Goal: Task Accomplishment & Management: Manage account settings

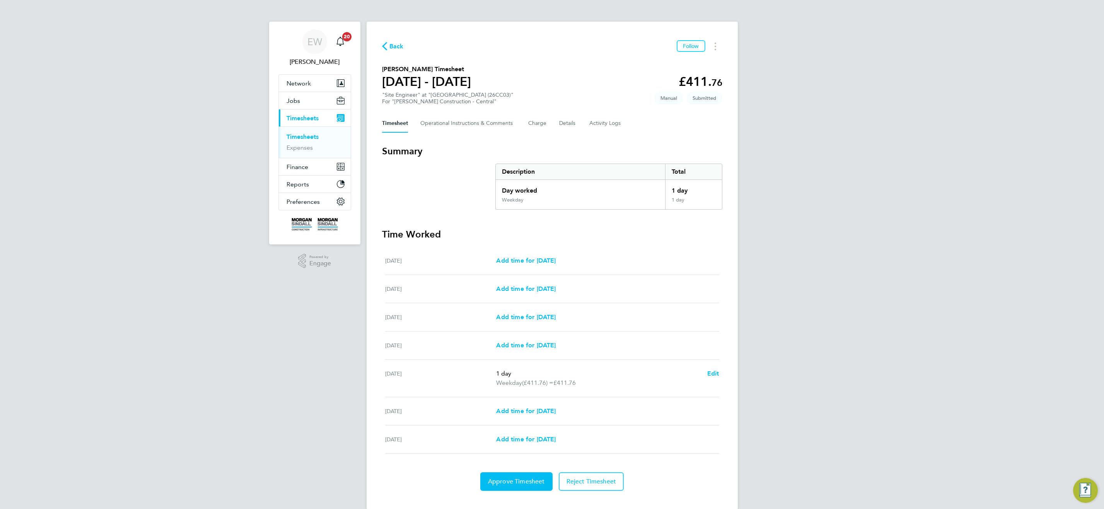
click at [303, 135] on link "Timesheets" at bounding box center [303, 136] width 32 height 7
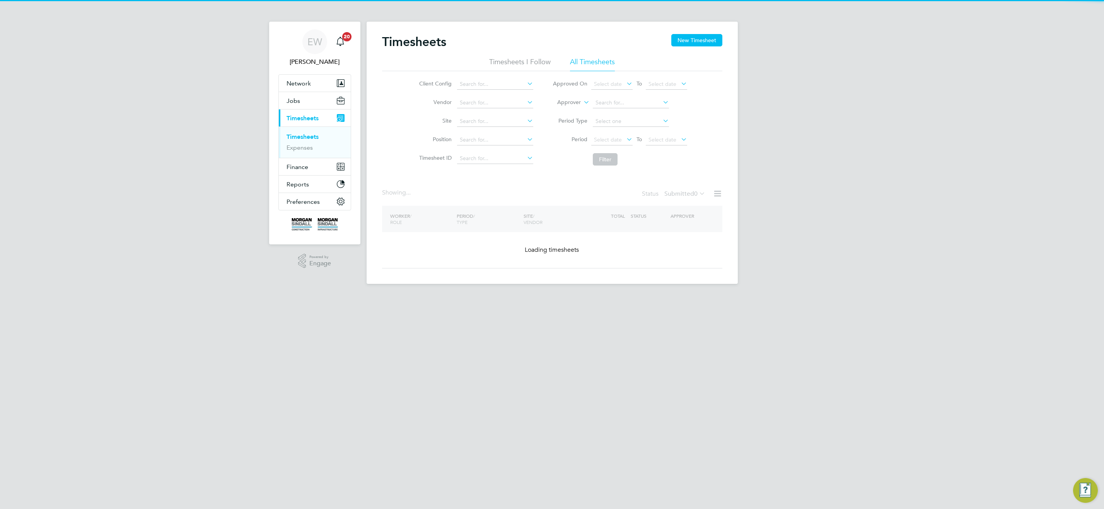
click at [582, 101] on icon at bounding box center [582, 100] width 0 height 7
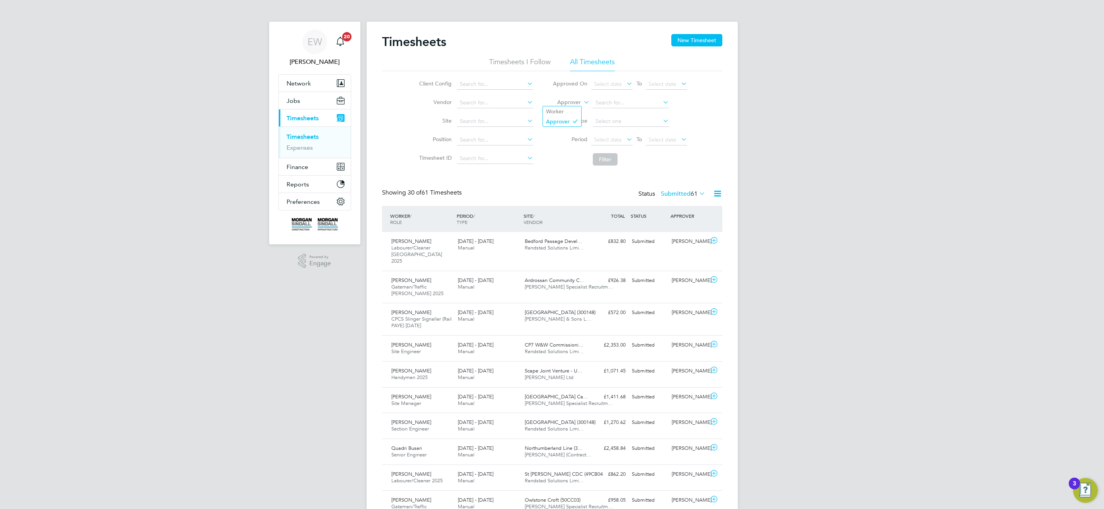
click at [572, 108] on li "Worker" at bounding box center [562, 111] width 38 height 10
click at [604, 104] on input at bounding box center [631, 102] width 76 height 11
click at [641, 114] on li "Fermin Torr es" at bounding box center [631, 113] width 77 height 10
type input "Fermin Torres"
click at [613, 159] on button "Filter" at bounding box center [605, 159] width 25 height 12
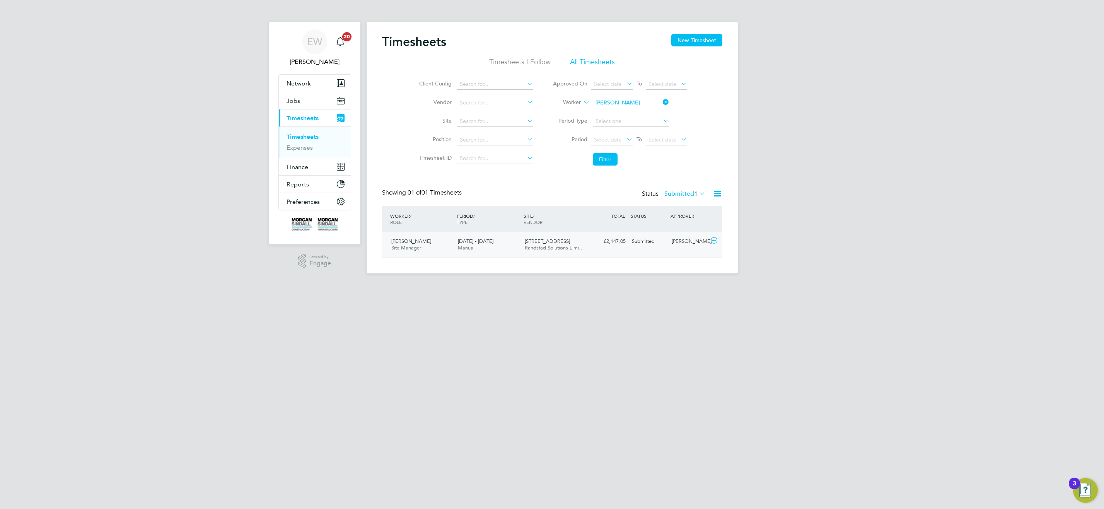
click at [556, 251] on div "29 Marylebone Road Randstad Solutions Limi…" at bounding box center [555, 244] width 67 height 19
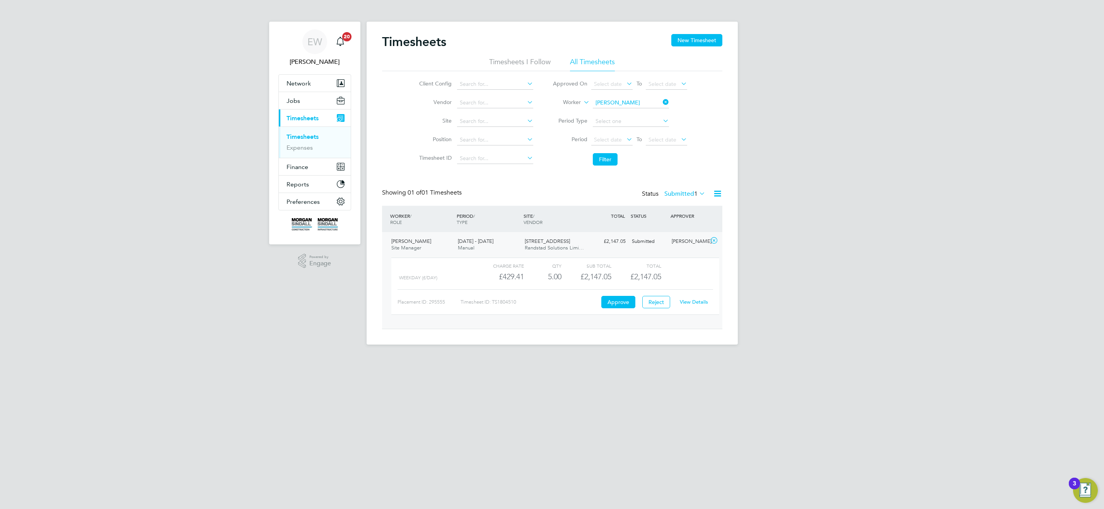
click at [693, 301] on link "View Details" at bounding box center [694, 302] width 28 height 7
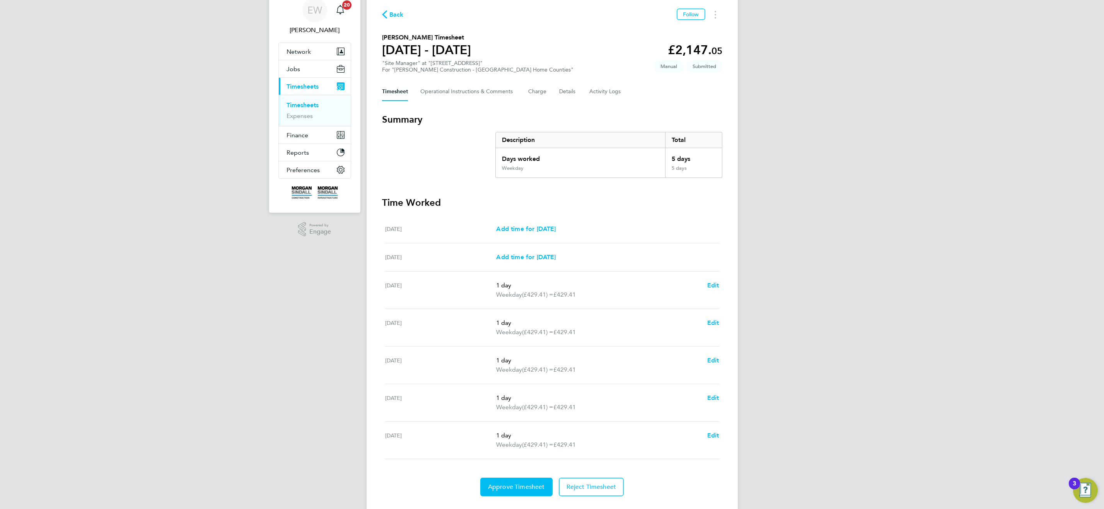
scroll to position [50, 0]
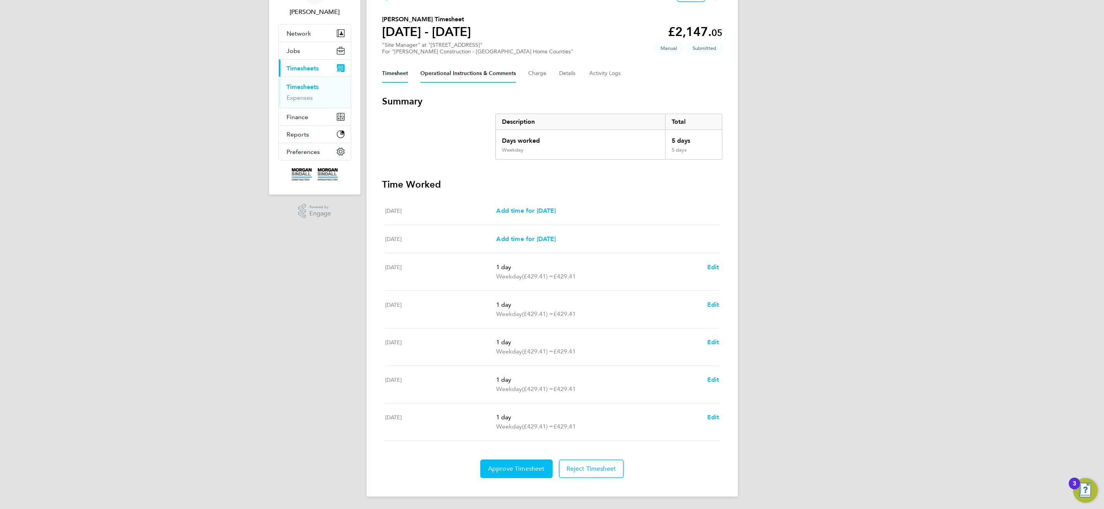
click at [462, 77] on Comments-tab "Operational Instructions & Comments" at bounding box center [469, 73] width 96 height 19
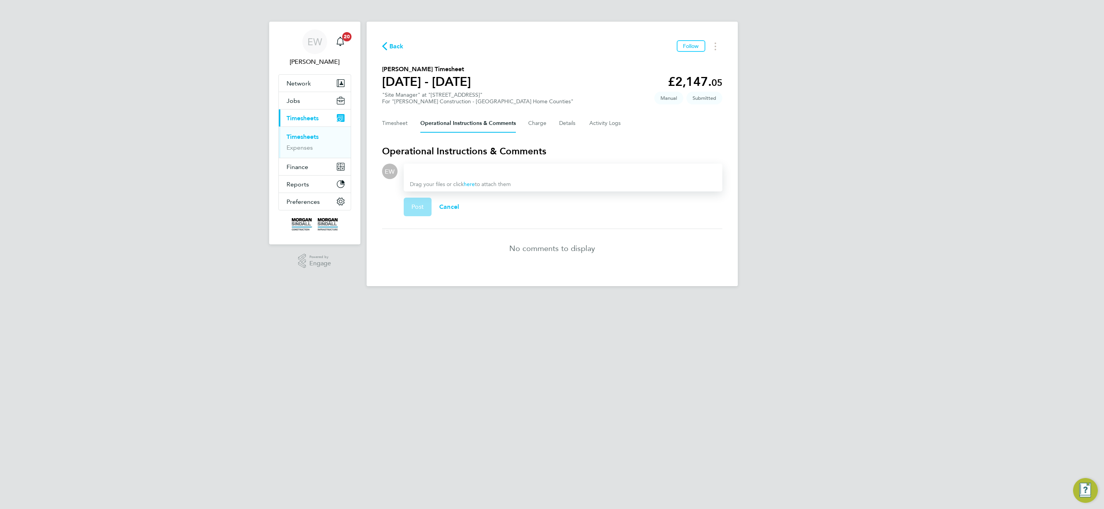
click at [422, 176] on div "Drag your files or click here to attach them" at bounding box center [563, 178] width 319 height 28
click at [421, 171] on div at bounding box center [563, 171] width 306 height 9
click at [421, 175] on div at bounding box center [563, 171] width 306 height 9
click at [471, 185] on link "here" at bounding box center [469, 184] width 11 height 7
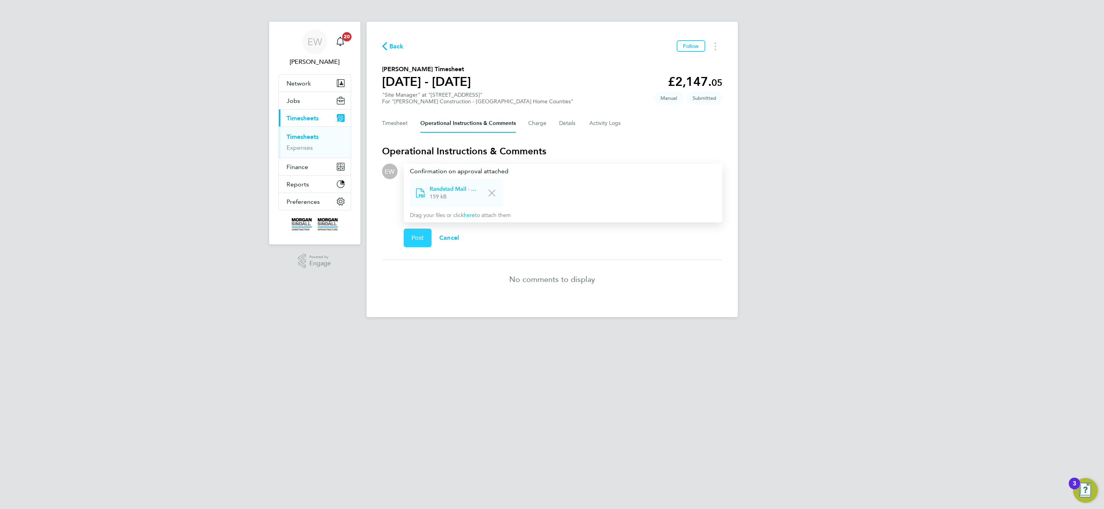
click at [416, 239] on span "Post" at bounding box center [418, 238] width 13 height 8
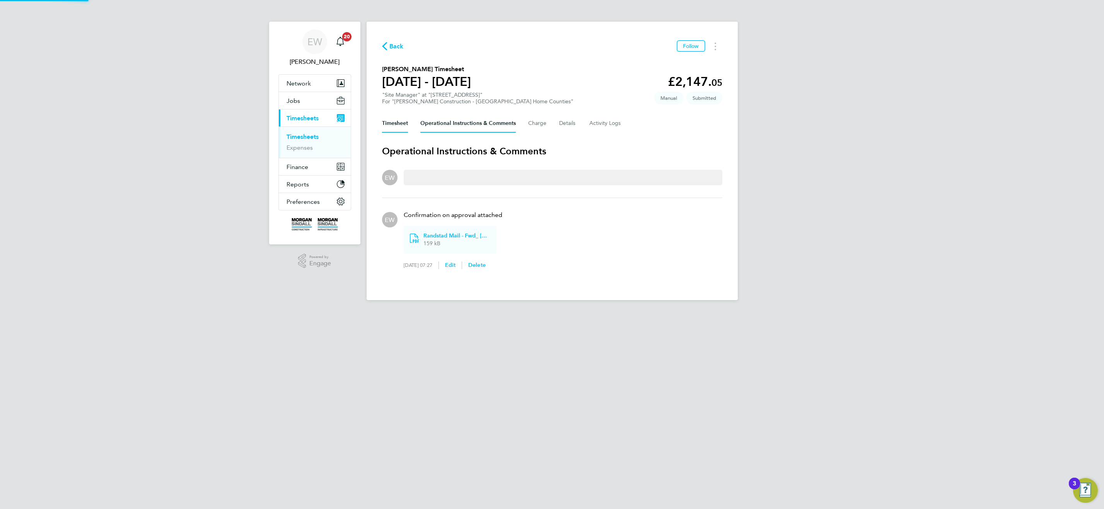
click at [397, 122] on button "Timesheet" at bounding box center [395, 123] width 26 height 19
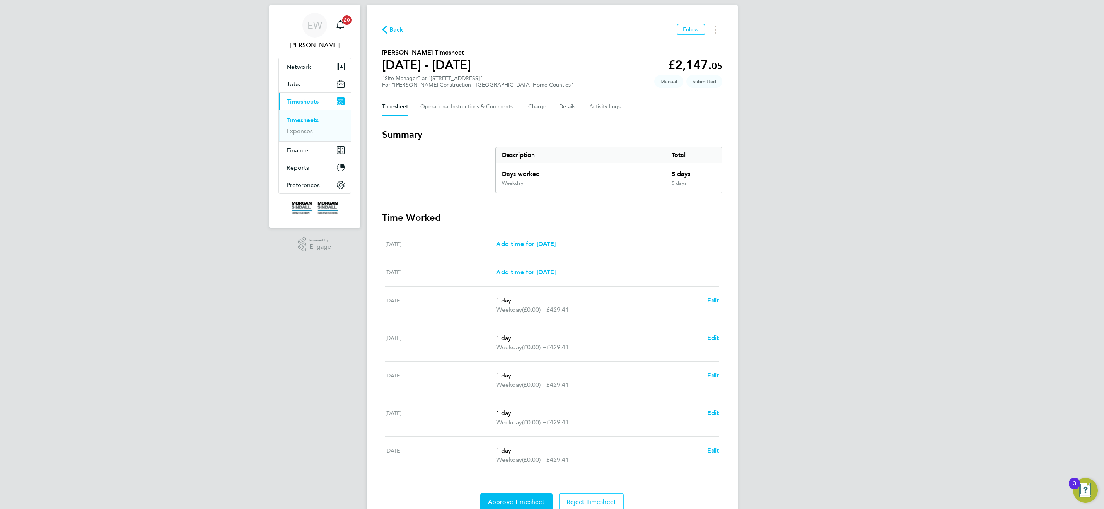
scroll to position [50, 0]
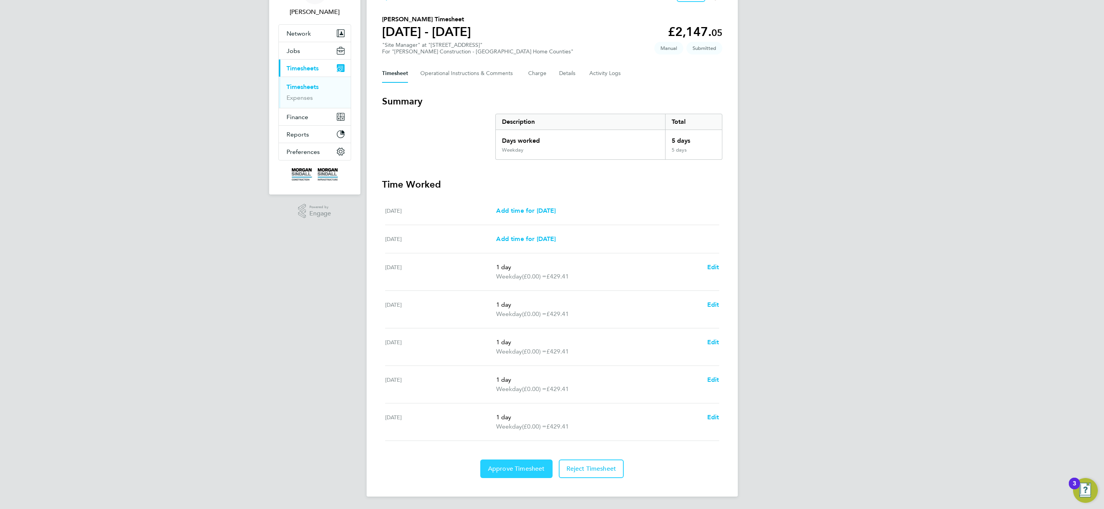
click at [520, 462] on button "Approve Timesheet" at bounding box center [516, 469] width 72 height 19
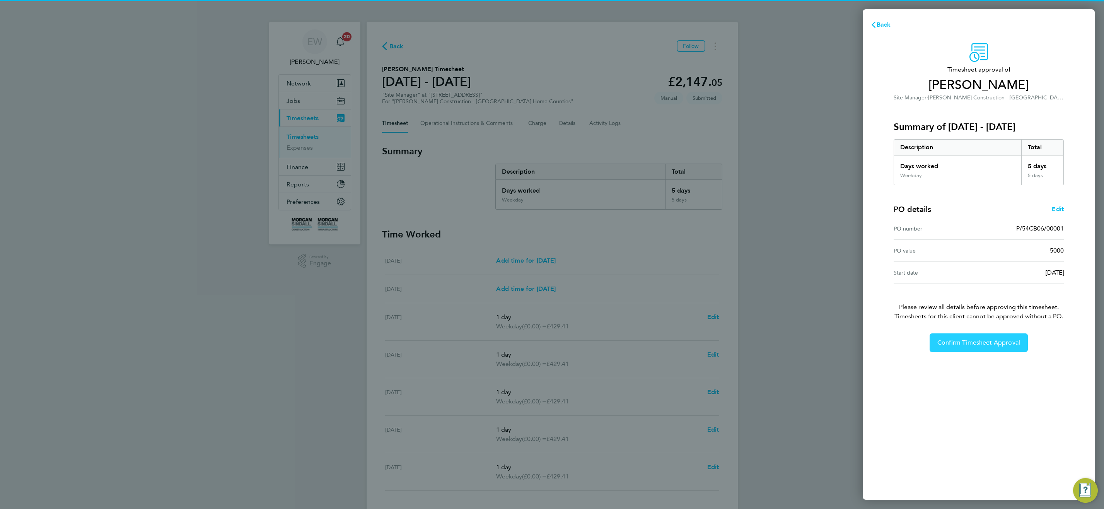
click at [999, 346] on span "Confirm Timesheet Approval" at bounding box center [979, 343] width 83 height 8
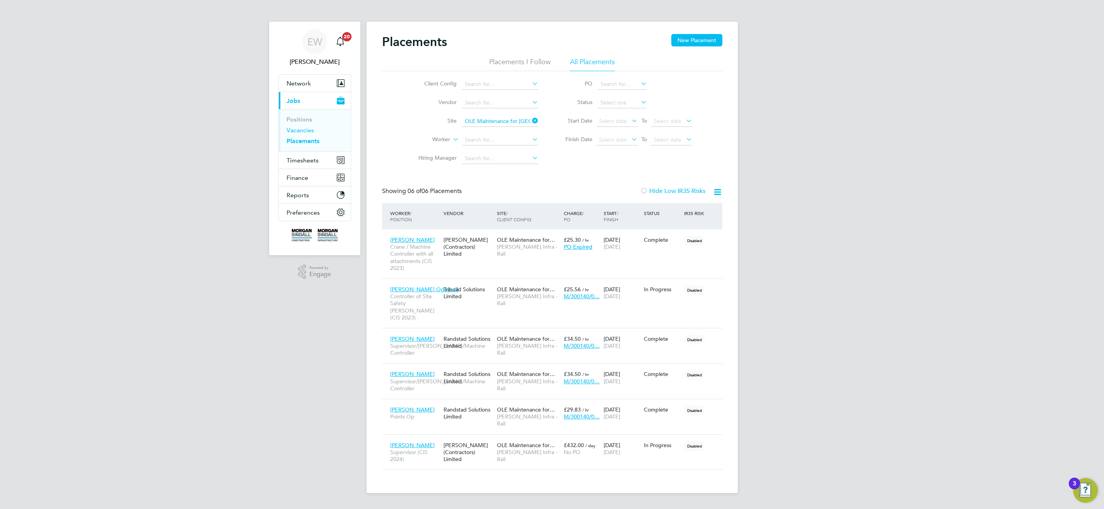
click at [290, 132] on link "Vacancies" at bounding box center [300, 130] width 27 height 7
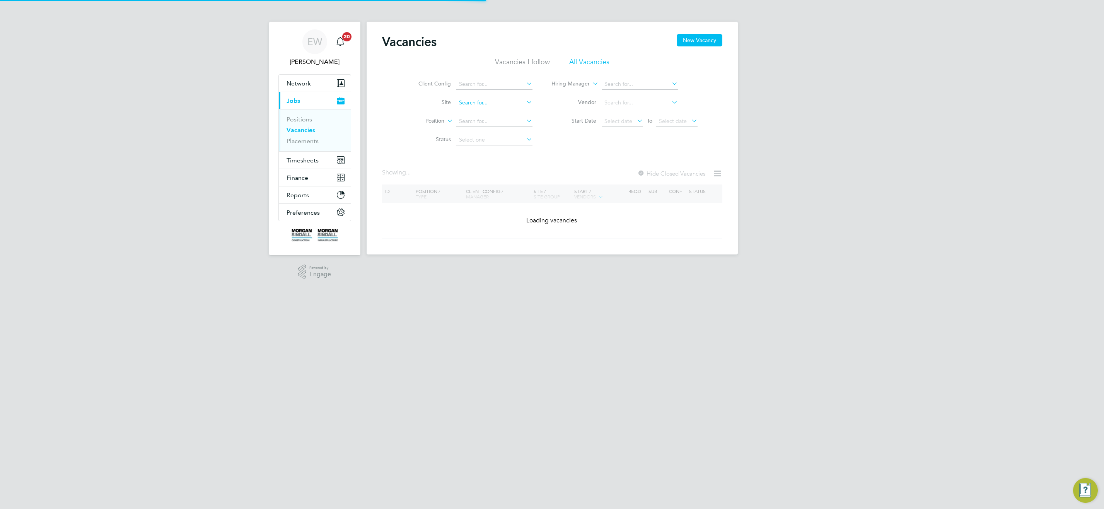
click at [499, 104] on input at bounding box center [494, 102] width 76 height 11
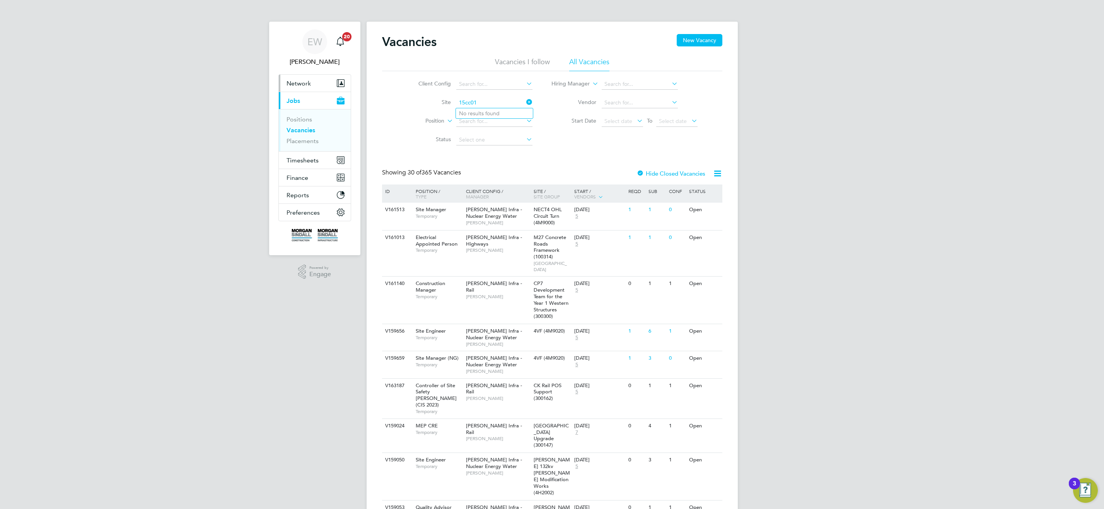
type input "15cc01"
click at [294, 84] on span "Network" at bounding box center [299, 83] width 24 height 7
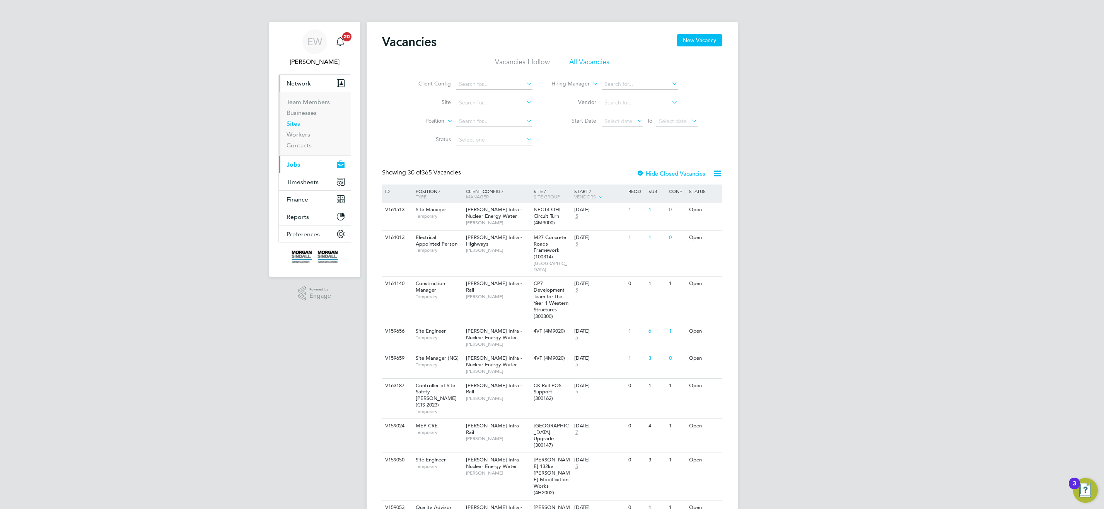
click at [297, 124] on link "Sites" at bounding box center [294, 123] width 14 height 7
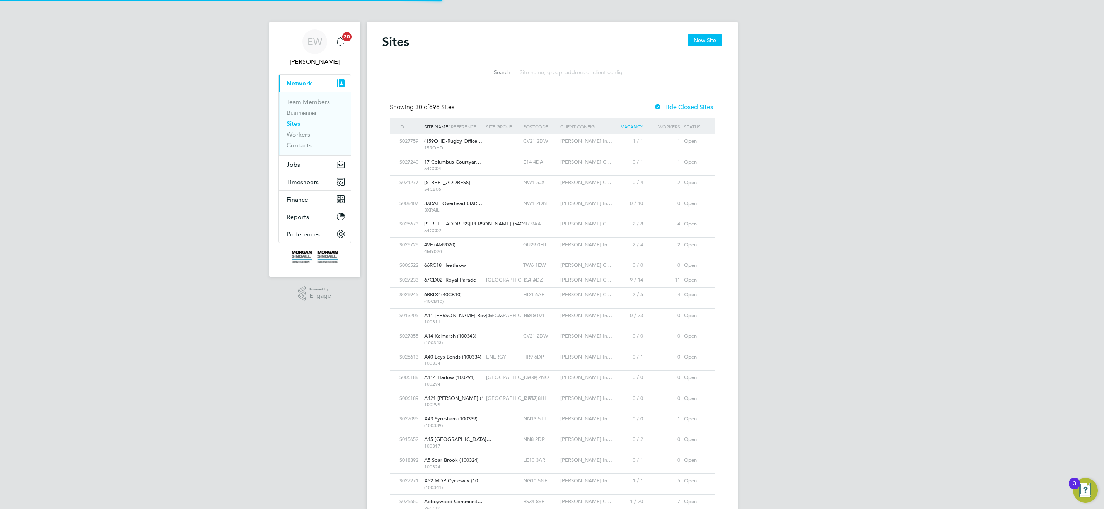
click at [568, 73] on input at bounding box center [572, 72] width 113 height 15
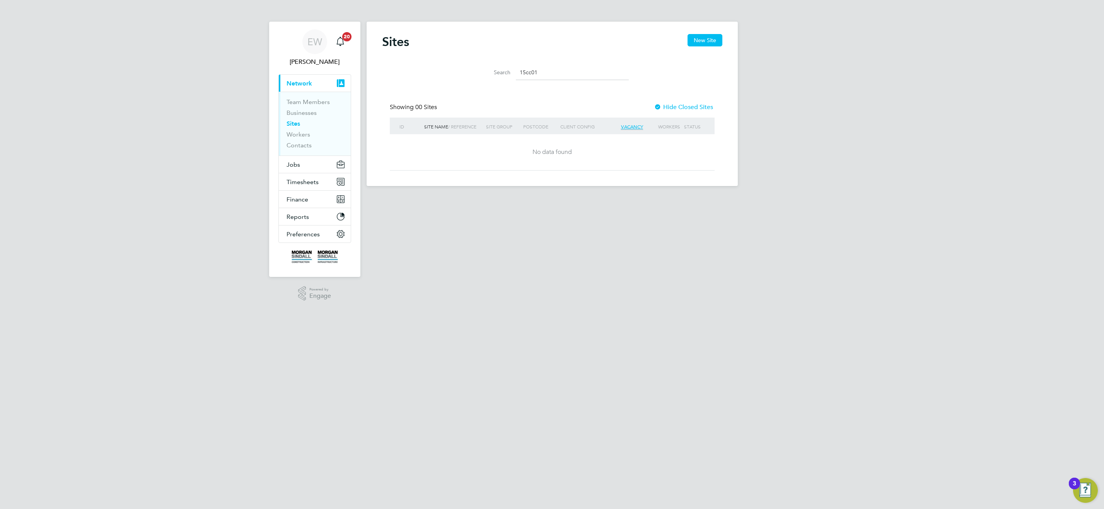
type input "15cc01"
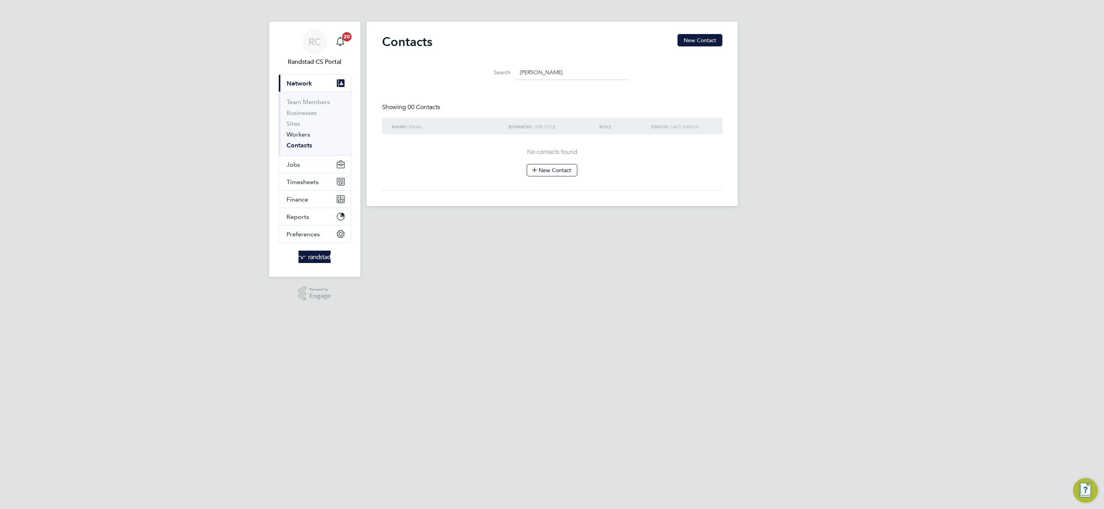
click at [305, 137] on link "Workers" at bounding box center [299, 134] width 24 height 7
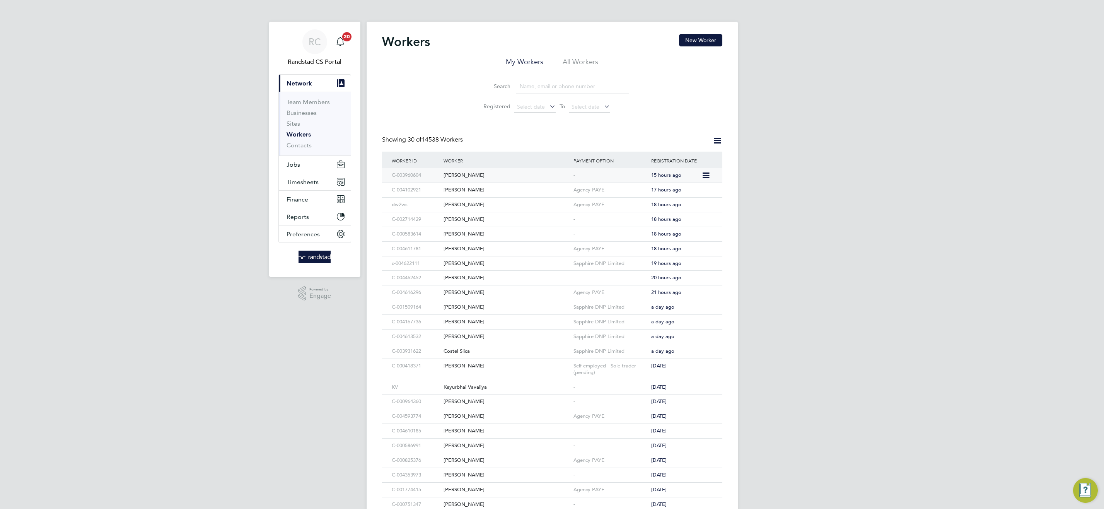
click at [451, 177] on div "Tony Fury" at bounding box center [507, 175] width 130 height 14
click at [298, 168] on span "Jobs" at bounding box center [294, 164] width 14 height 7
click at [300, 131] on link "Vacancies" at bounding box center [300, 130] width 27 height 7
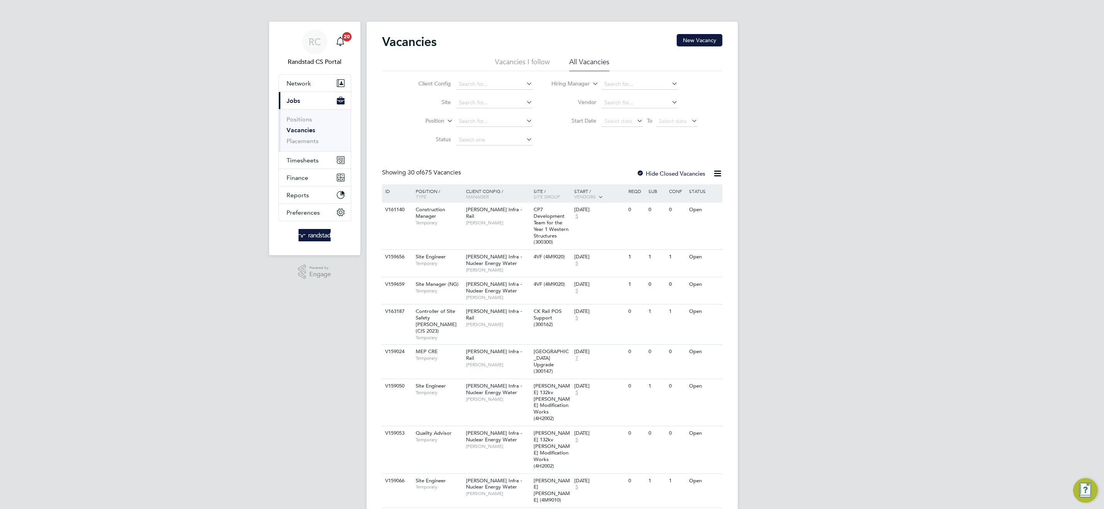
click at [490, 220] on span "David Friend" at bounding box center [498, 223] width 64 height 6
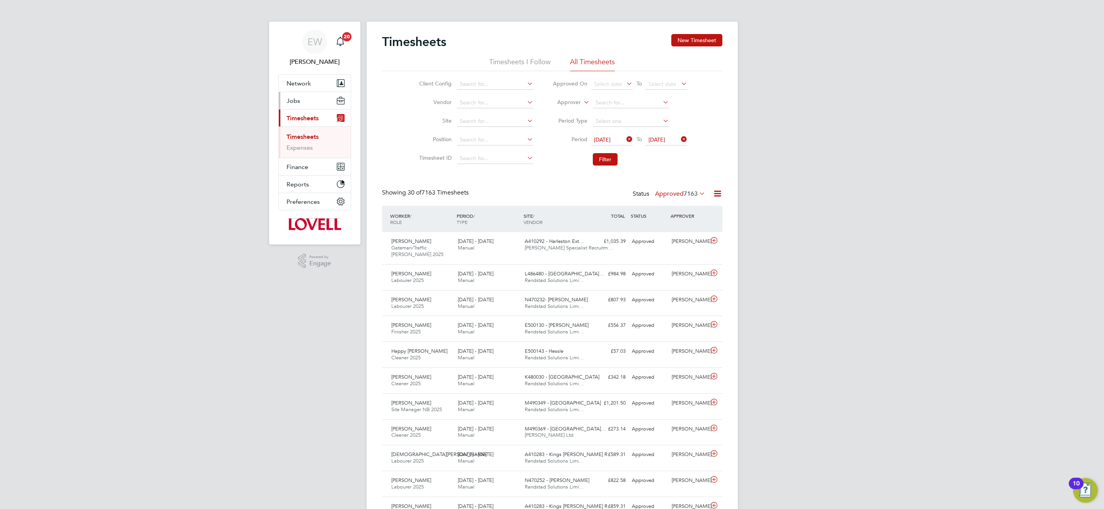
click at [292, 101] on span "Jobs" at bounding box center [294, 100] width 14 height 7
click at [299, 128] on link "Vacancies" at bounding box center [300, 130] width 27 height 7
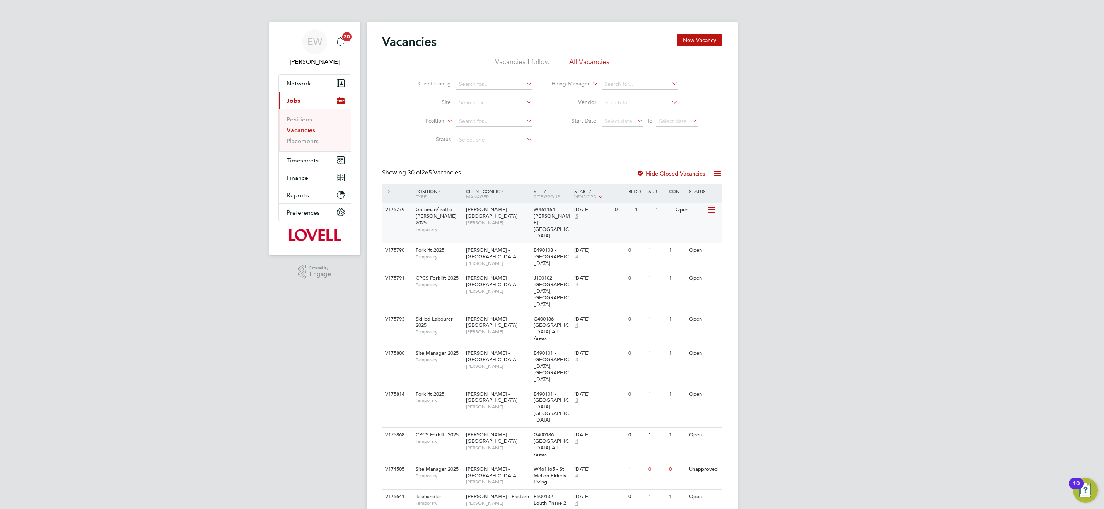
click at [506, 220] on span "[PERSON_NAME]" at bounding box center [498, 223] width 64 height 6
click at [482, 223] on div "V175779 Gateman/Traffic Marshall 2025 Temporary Lovell - South Wales & West Lee…" at bounding box center [552, 223] width 340 height 40
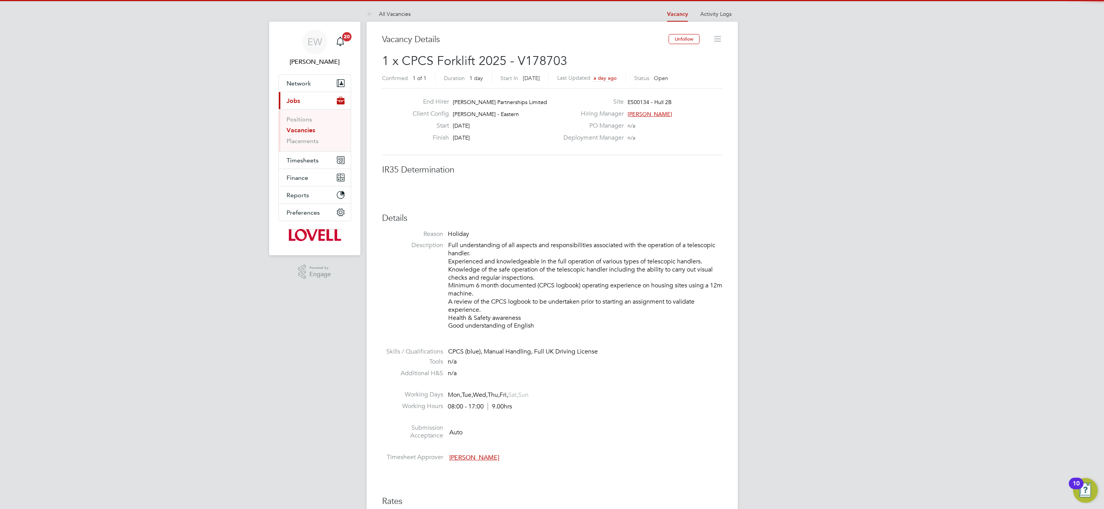
scroll to position [23, 54]
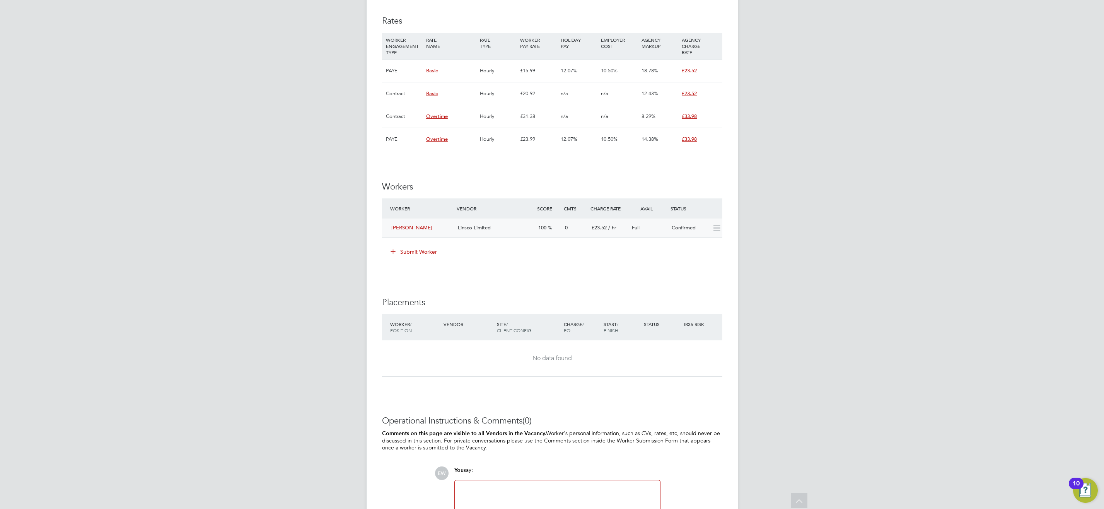
click at [712, 230] on icon at bounding box center [717, 228] width 10 height 6
click at [719, 228] on icon at bounding box center [717, 228] width 10 height 6
click at [805, 272] on div "EW Emma Wells Notifications 20 Applications: Network Team Members Businesses Si…" at bounding box center [552, 6] width 1104 height 1149
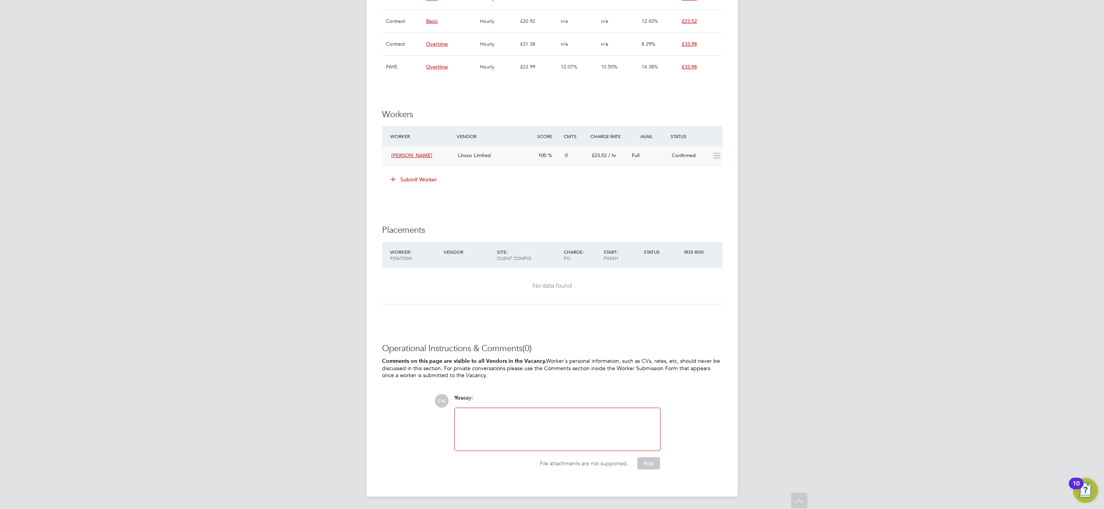
click at [709, 157] on div at bounding box center [716, 155] width 14 height 13
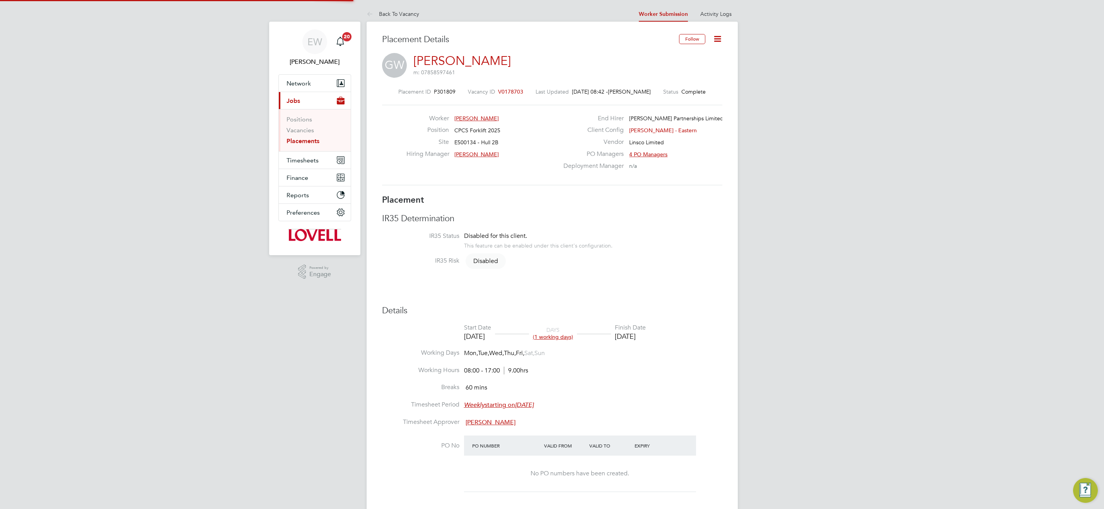
scroll to position [8, 57]
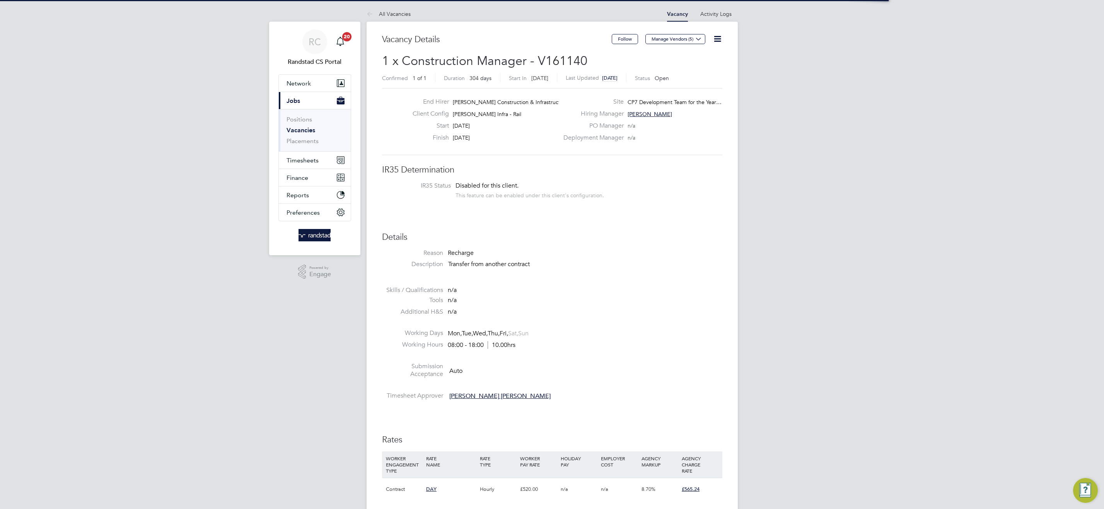
scroll to position [23, 54]
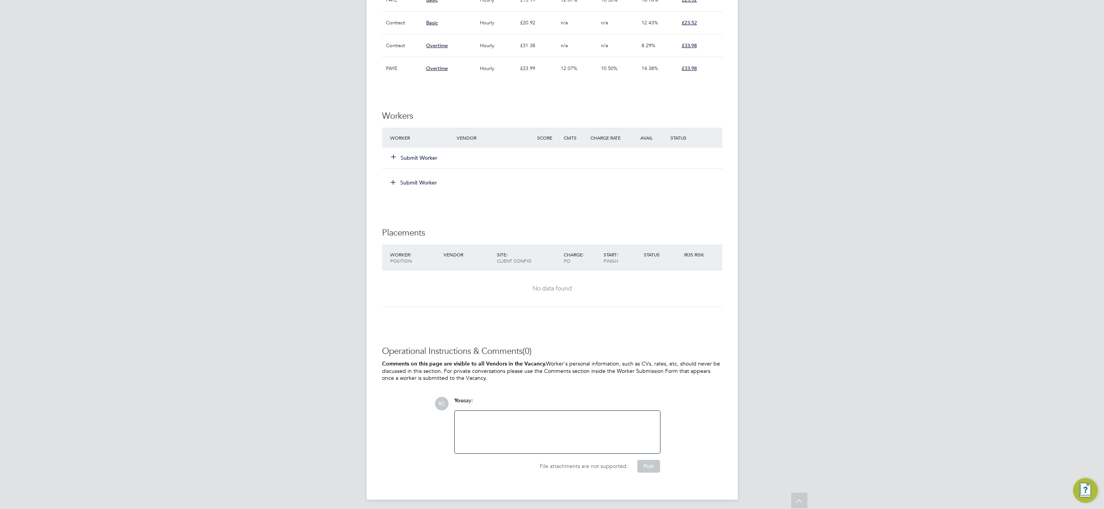
scroll to position [638, 0]
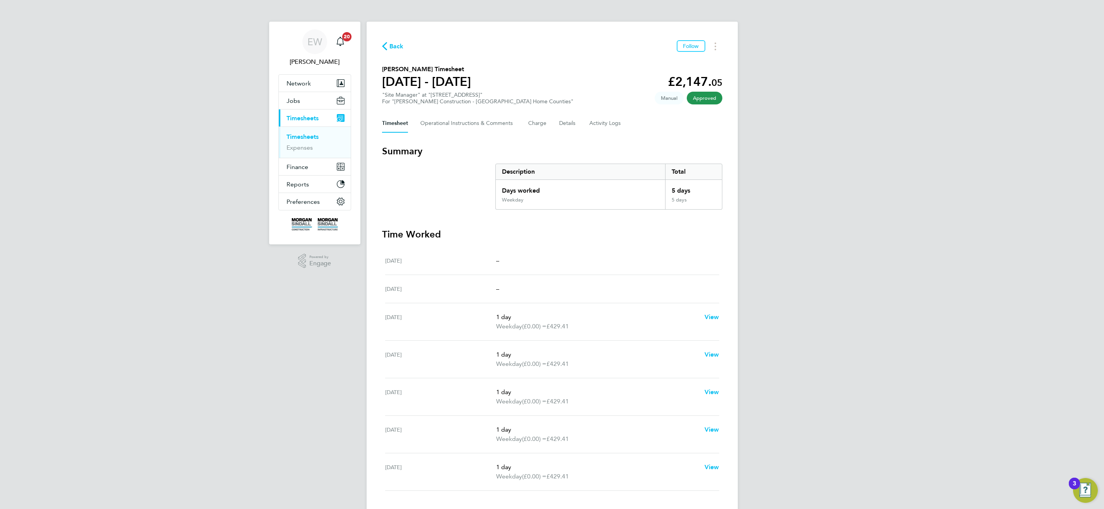
click at [278, 97] on app-nav-sections-wrapper "EW Emma Wells Notifications 20 Applications: Network Team Members Businesses Si…" at bounding box center [314, 133] width 91 height 223
click at [288, 102] on span "Jobs" at bounding box center [294, 100] width 14 height 7
click at [301, 129] on link "Vacancies" at bounding box center [300, 130] width 27 height 7
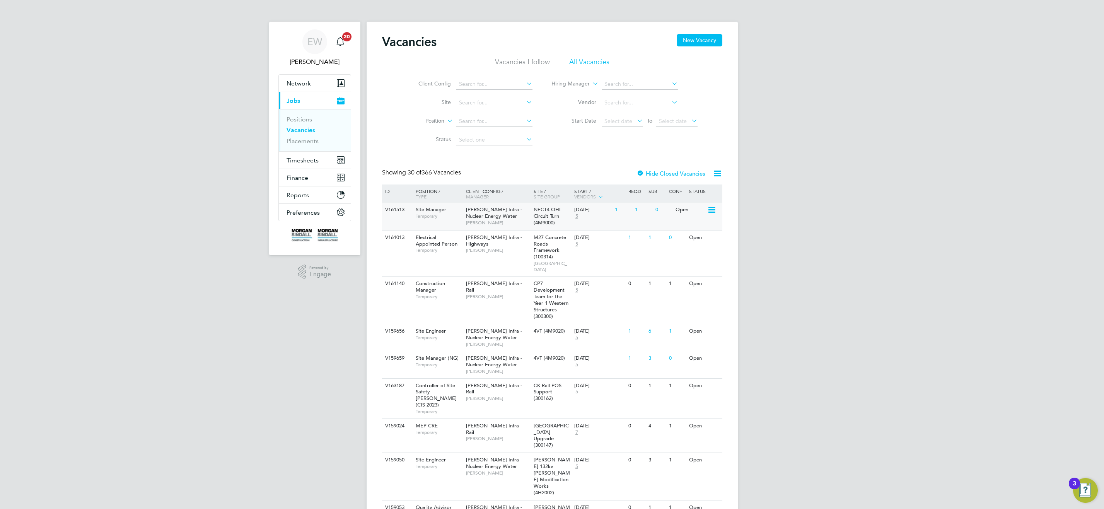
click at [480, 217] on span "Morgan Sindall Infra - Nuclear Energy Water" at bounding box center [494, 212] width 56 height 13
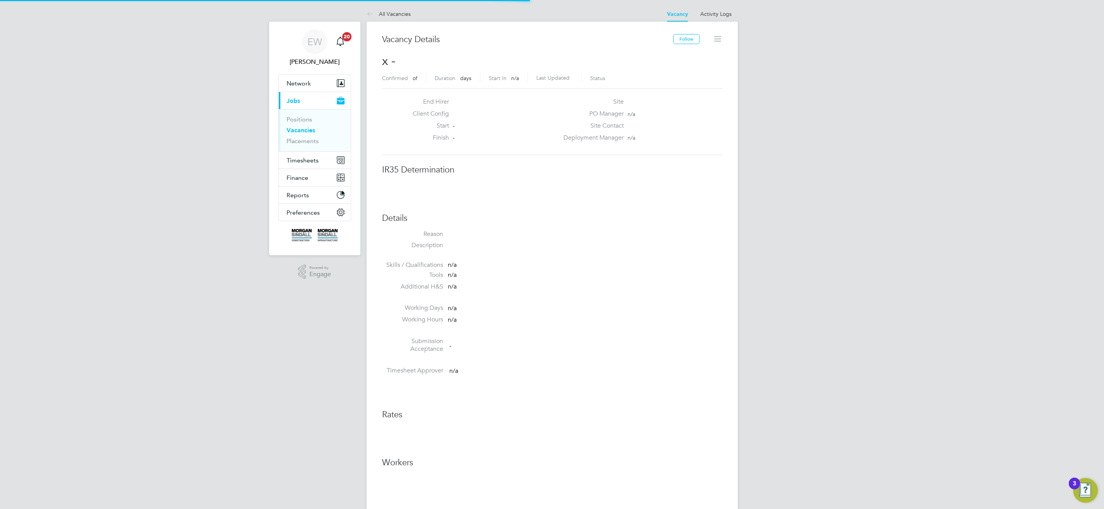
scroll to position [12, 167]
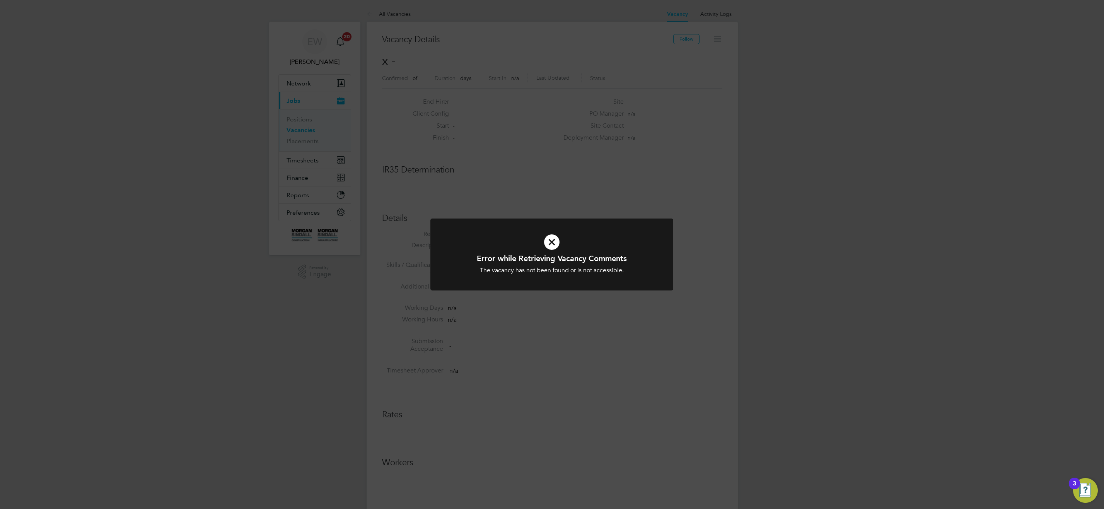
click at [550, 241] on icon at bounding box center [551, 242] width 201 height 30
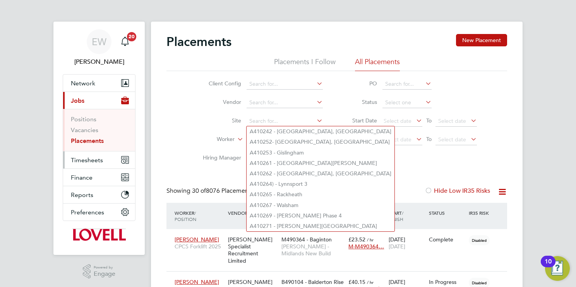
click at [80, 160] on span "Timesheets" at bounding box center [87, 160] width 32 height 7
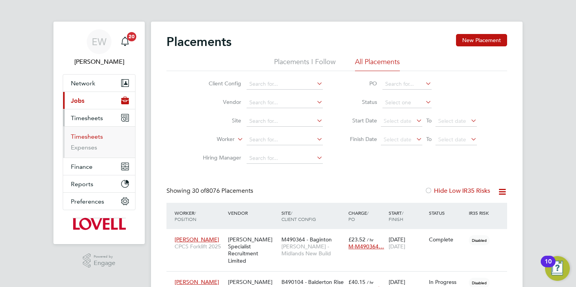
click at [84, 135] on link "Timesheets" at bounding box center [87, 136] width 32 height 7
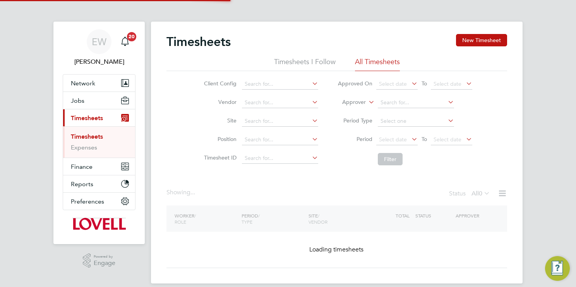
click at [366, 100] on li "Approver" at bounding box center [405, 103] width 154 height 19
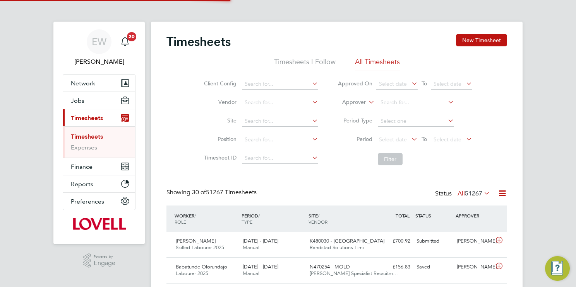
click at [367, 101] on icon at bounding box center [367, 100] width 0 height 7
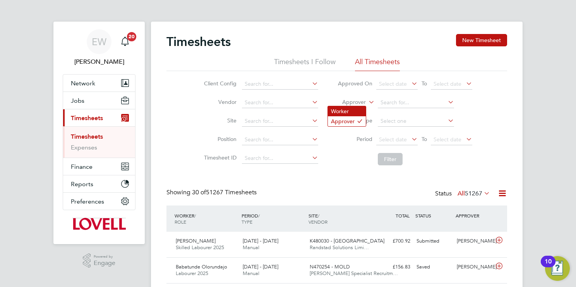
click at [352, 109] on li "Worker" at bounding box center [347, 111] width 38 height 10
click at [391, 106] on input at bounding box center [416, 102] width 76 height 11
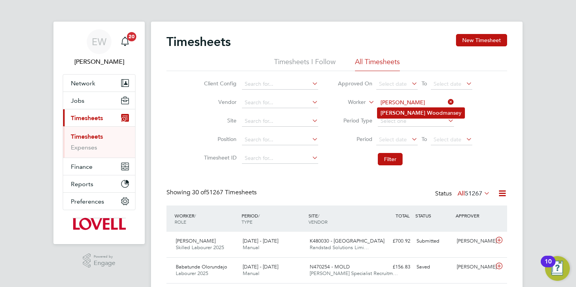
click at [436, 111] on li "Glen Woo dmansey" at bounding box center [420, 113] width 87 height 10
type input "[PERSON_NAME]"
click at [386, 167] on li "Filter" at bounding box center [405, 159] width 154 height 20
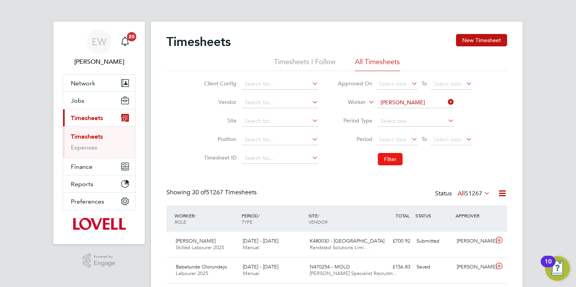
click at [388, 156] on button "Filter" at bounding box center [390, 159] width 25 height 12
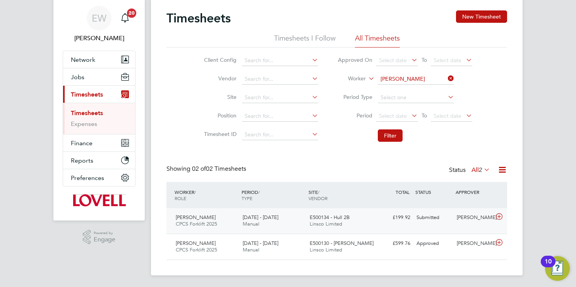
click at [306, 221] on div "E500134 - Hull 2B Linsco Limited" at bounding box center [339, 221] width 67 height 19
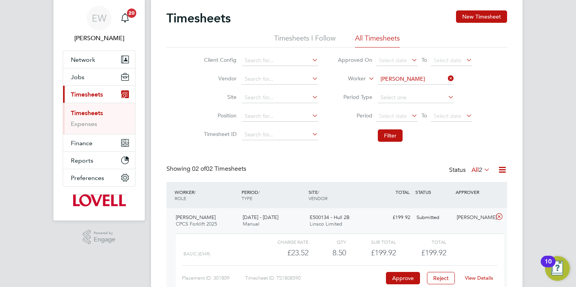
click at [406, 79] on input "[PERSON_NAME]" at bounding box center [416, 79] width 76 height 11
click at [398, 87] on b "Owen" at bounding box center [417, 89] width 45 height 7
type input "[PERSON_NAME]"
click at [387, 138] on button "Filter" at bounding box center [390, 136] width 25 height 12
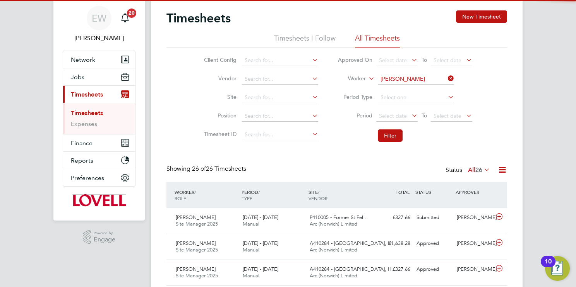
scroll to position [3, 4]
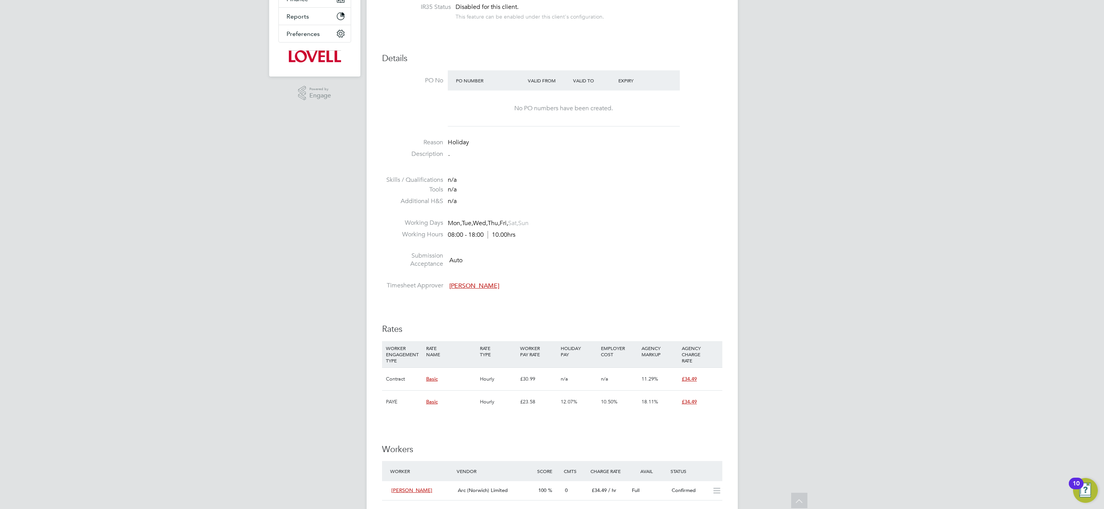
scroll to position [400, 0]
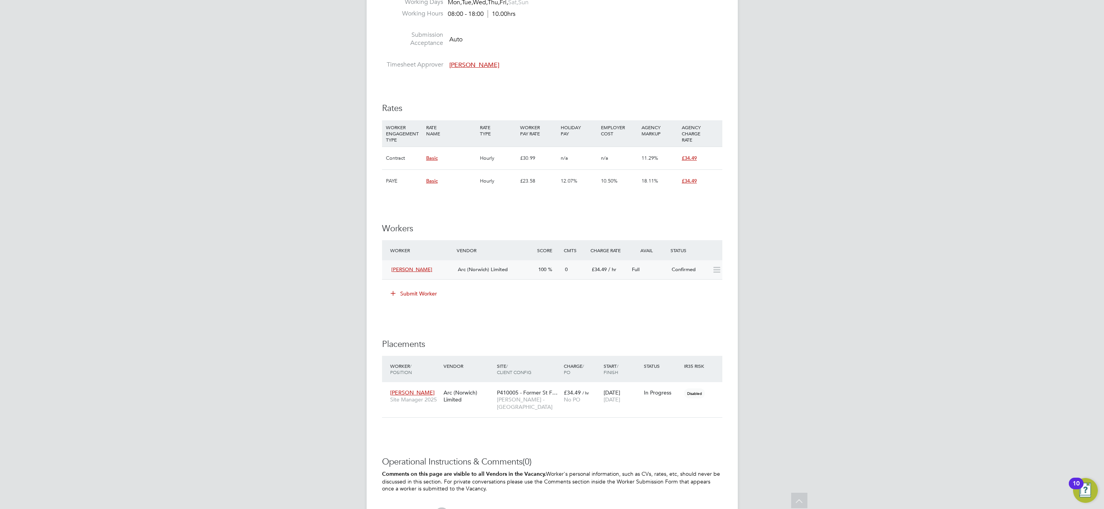
click at [497, 272] on span "Arc (Norwich) Limited" at bounding box center [483, 269] width 50 height 7
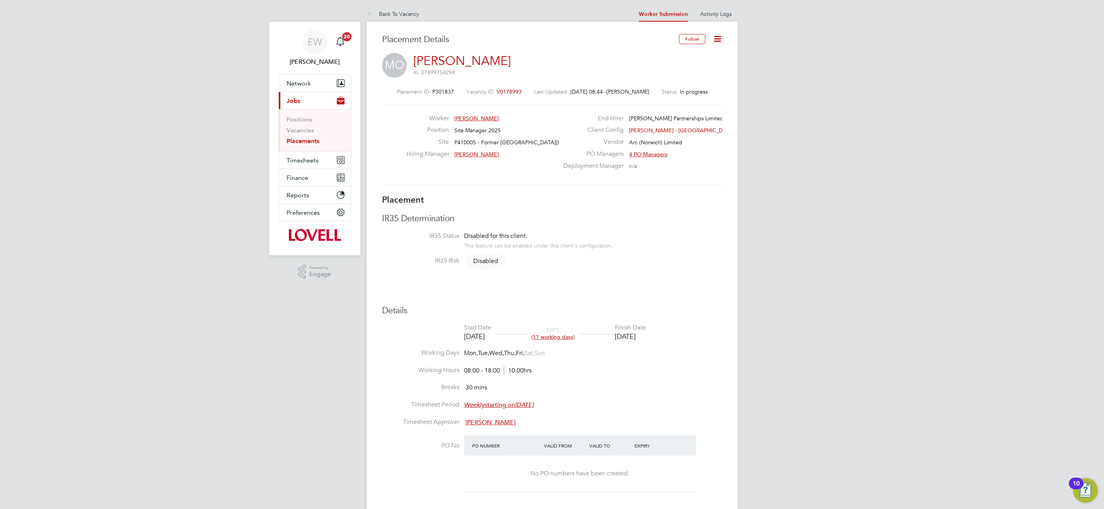
click at [715, 39] on icon at bounding box center [718, 39] width 10 height 10
click at [683, 54] on li "Edit Placement e" at bounding box center [692, 57] width 57 height 11
type input "[PERSON_NAME]"
type input "[DATE]"
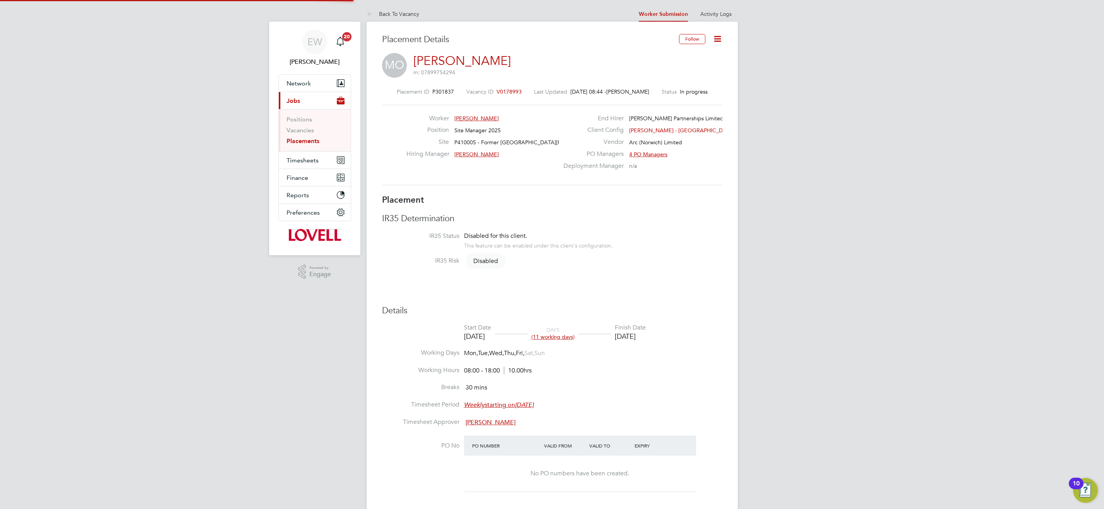
type input "[DATE]"
type input "08:00"
type input "18:00"
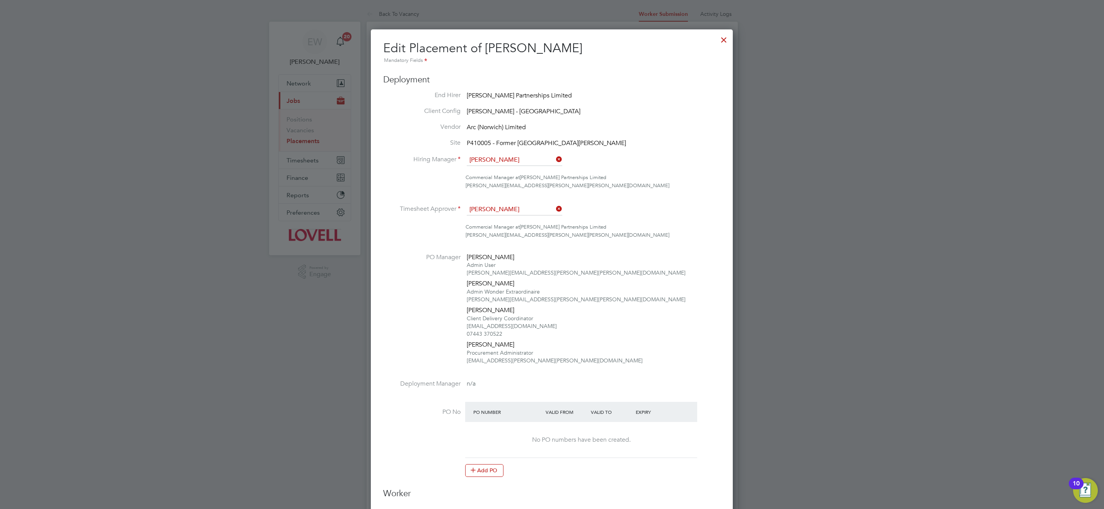
click at [727, 39] on div at bounding box center [724, 38] width 14 height 14
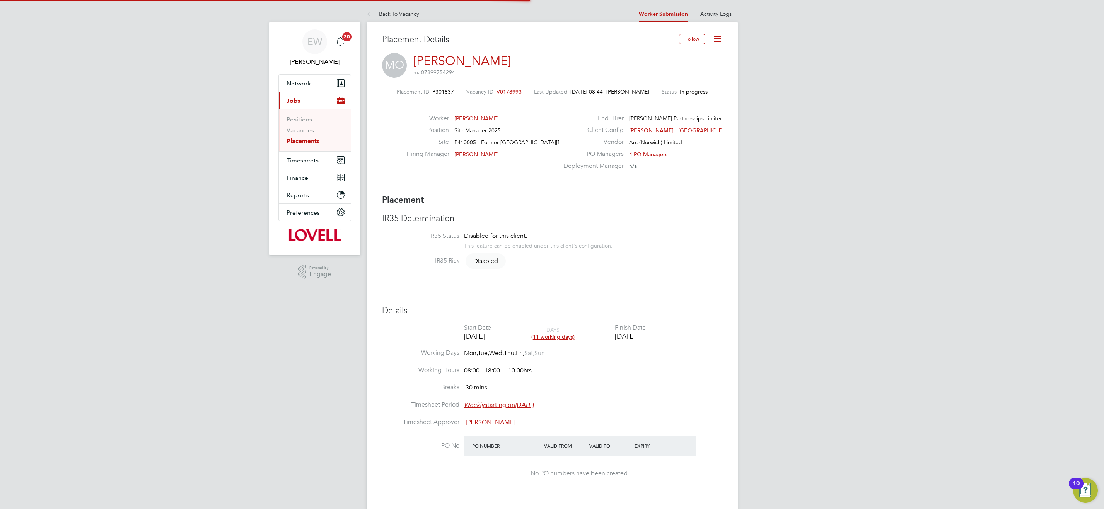
scroll to position [23, 54]
click at [311, 159] on span "Timesheets" at bounding box center [303, 160] width 32 height 7
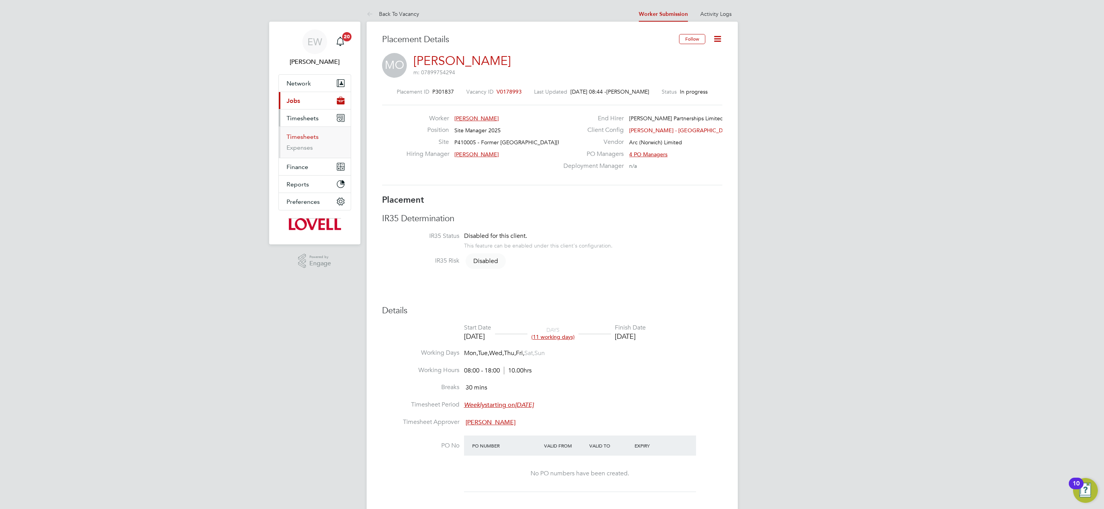
click at [309, 136] on link "Timesheets" at bounding box center [303, 136] width 32 height 7
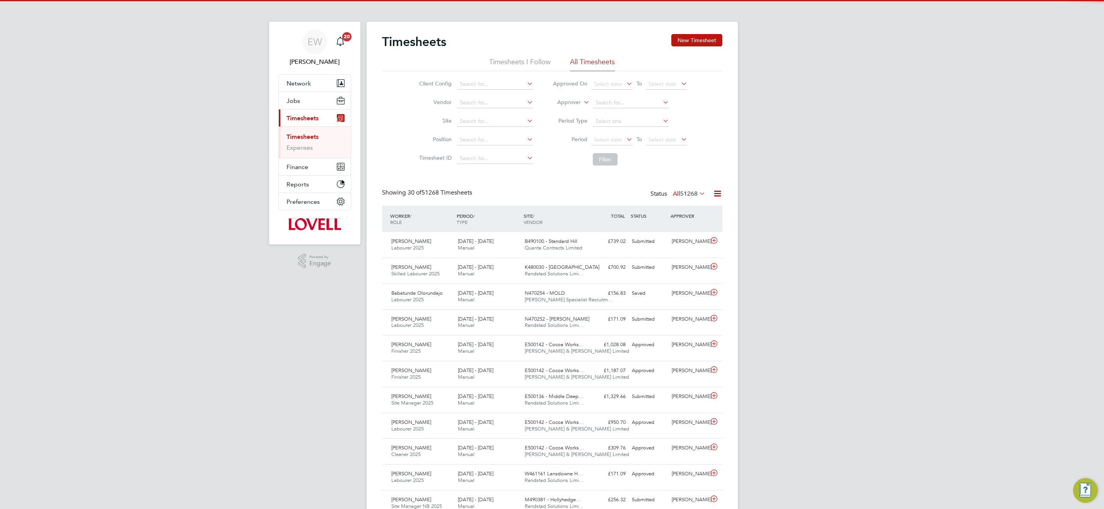
scroll to position [20, 67]
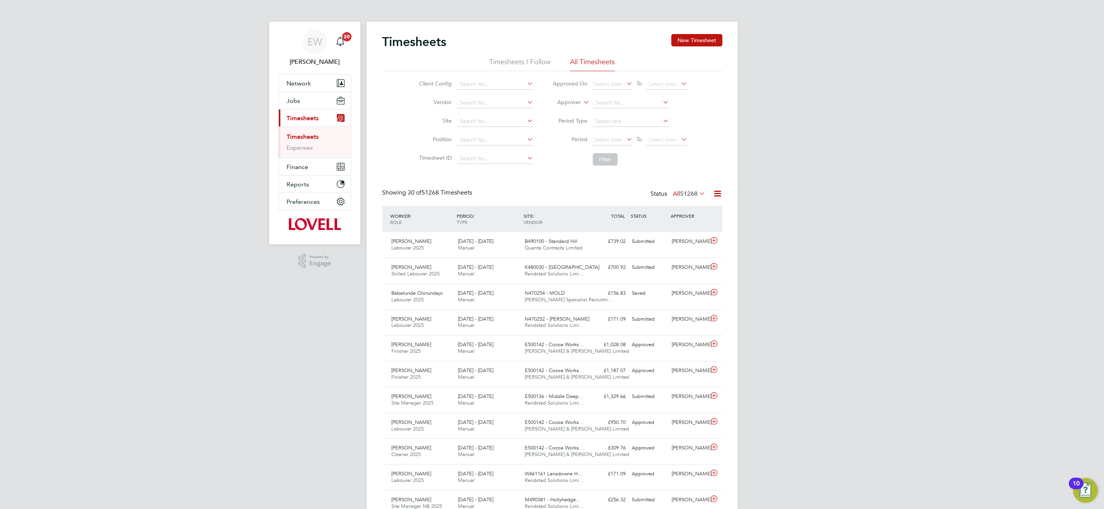
drag, startPoint x: 586, startPoint y: 102, endPoint x: 583, endPoint y: 104, distance: 4.0
click at [582, 102] on icon at bounding box center [582, 100] width 0 height 7
click at [574, 110] on li "Worker" at bounding box center [562, 111] width 38 height 10
click at [618, 100] on input at bounding box center [631, 102] width 76 height 11
click at [624, 116] on li "Glen Wood mansey" at bounding box center [636, 113] width 87 height 10
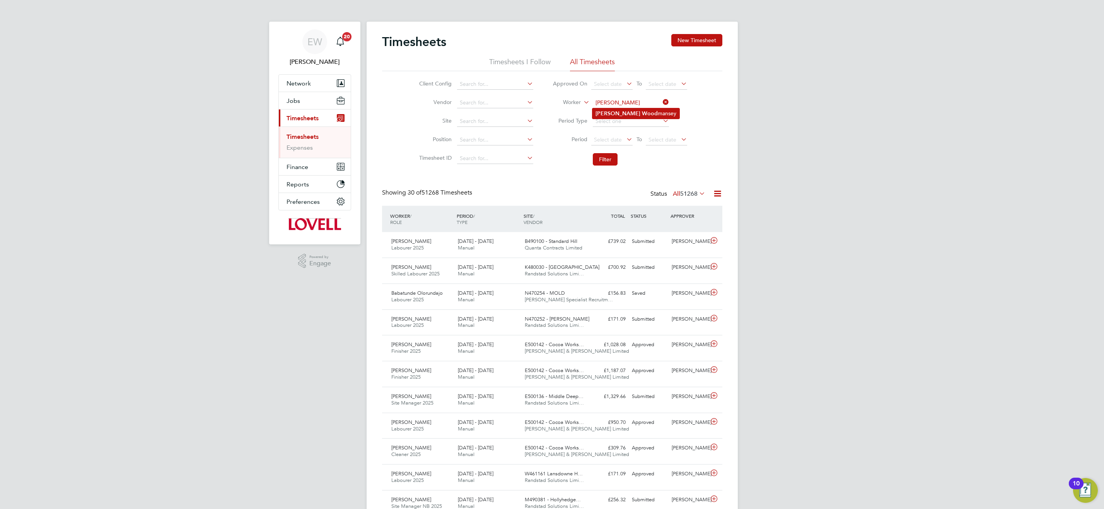
type input "[PERSON_NAME]"
click at [605, 161] on button "Filter" at bounding box center [605, 159] width 25 height 12
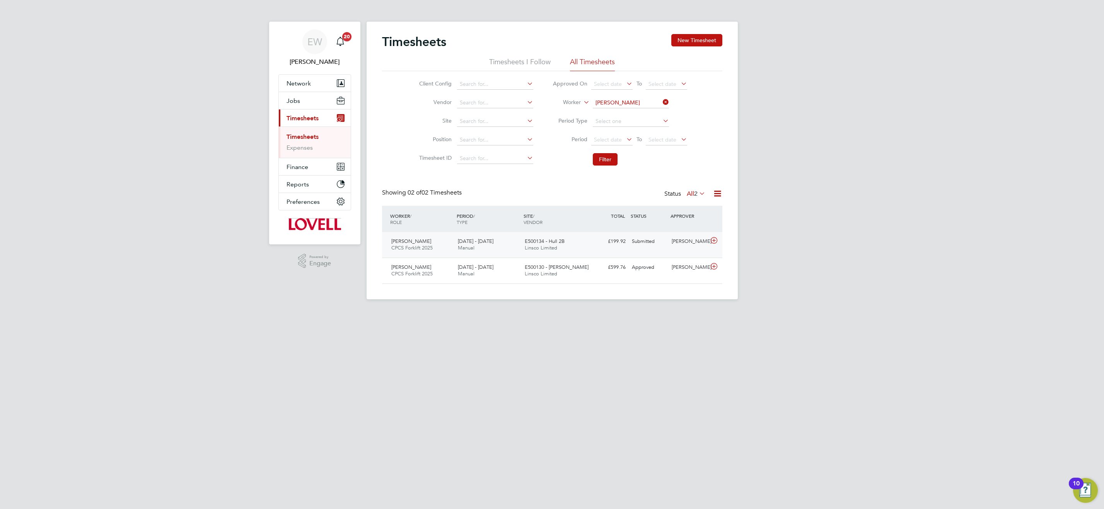
click at [560, 245] on div "E500134 - Hull 2B Linsco Limited" at bounding box center [555, 244] width 67 height 19
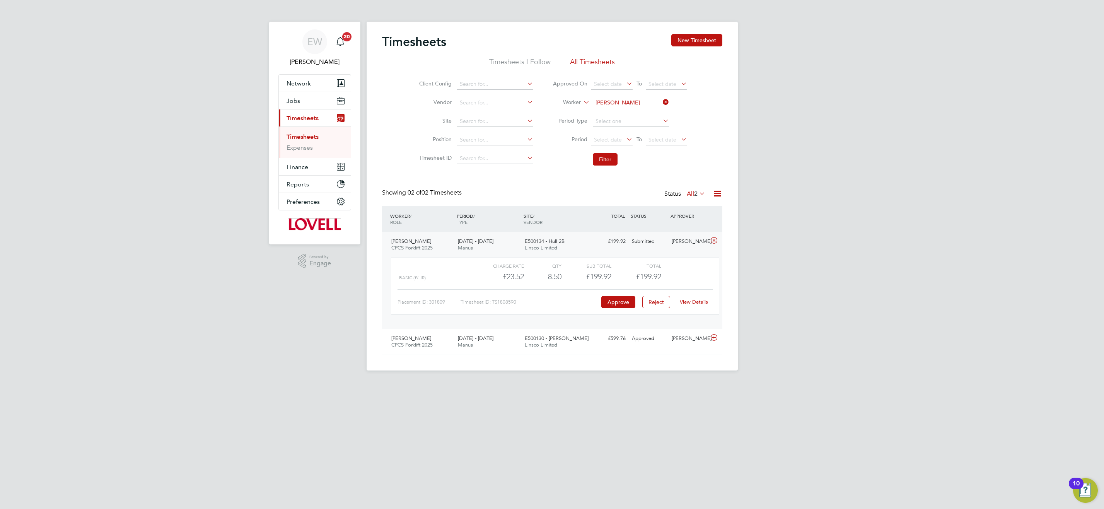
click at [693, 299] on link "View Details" at bounding box center [694, 302] width 28 height 7
click at [297, 99] on span "Jobs" at bounding box center [294, 100] width 14 height 7
click at [308, 140] on link "Placements" at bounding box center [303, 140] width 32 height 7
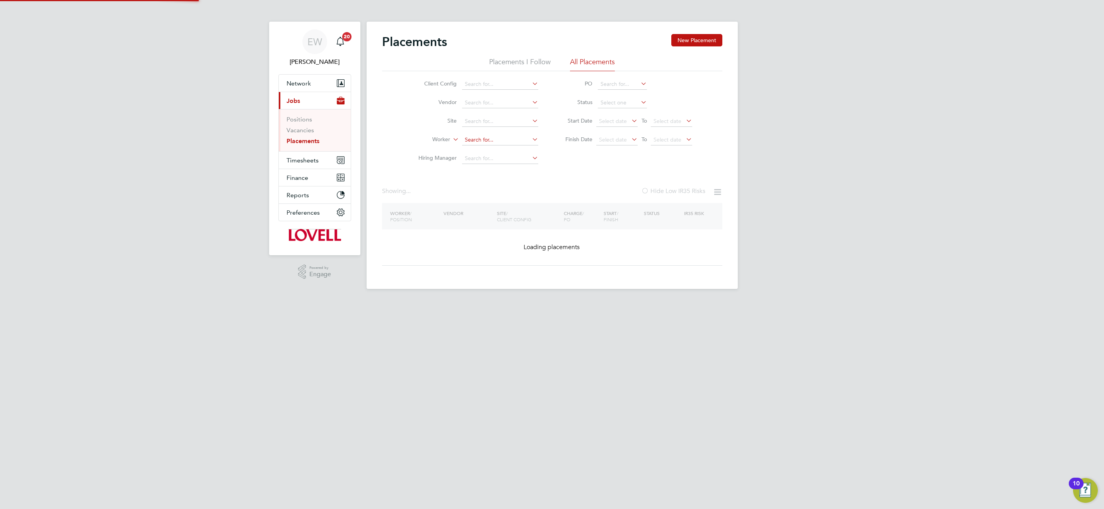
click at [497, 137] on input at bounding box center [500, 140] width 76 height 11
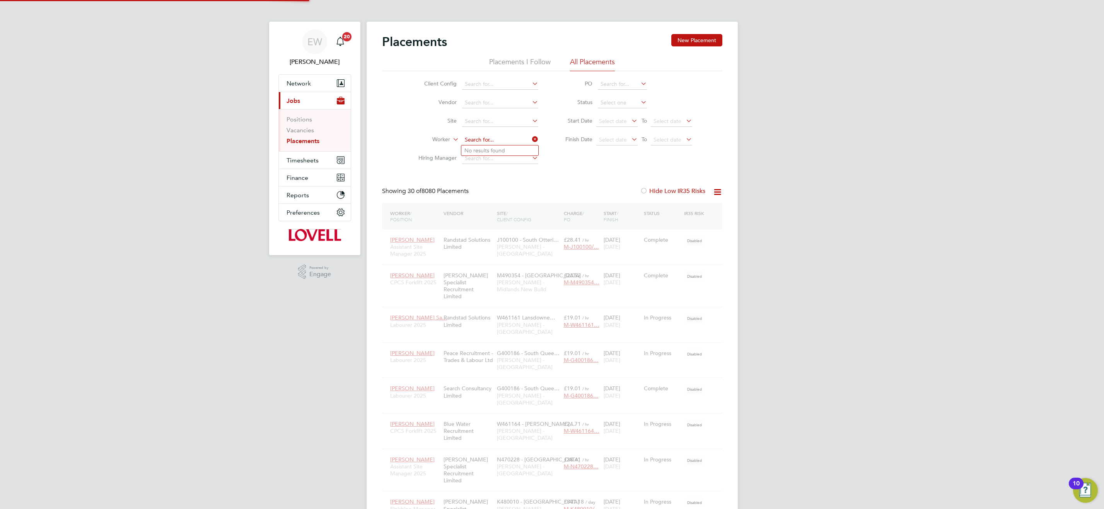
type input "c"
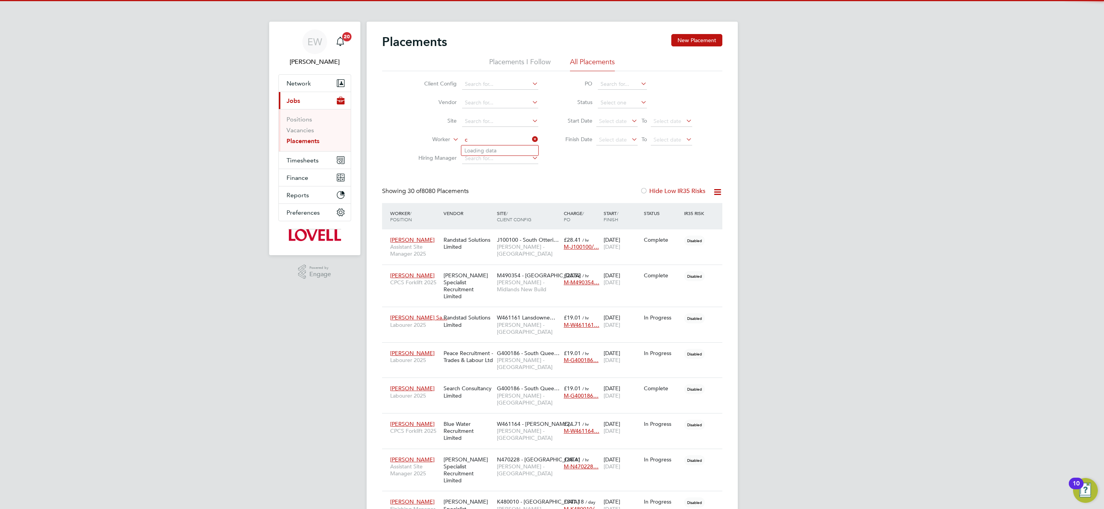
scroll to position [29, 67]
click at [518, 150] on li "Glen Wood mansey" at bounding box center [505, 150] width 87 height 10
type input "[PERSON_NAME]"
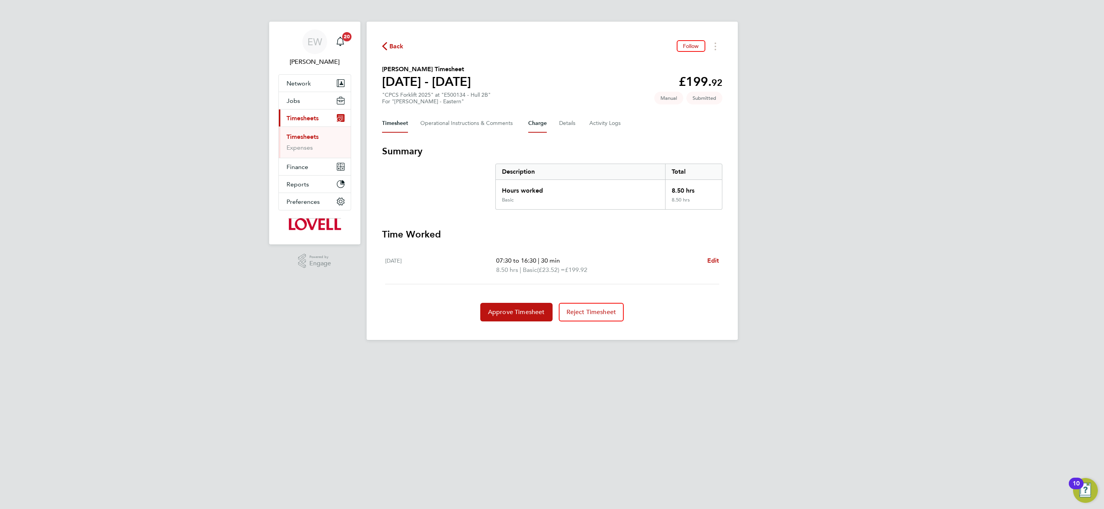
click at [535, 128] on button "Charge" at bounding box center [537, 123] width 19 height 19
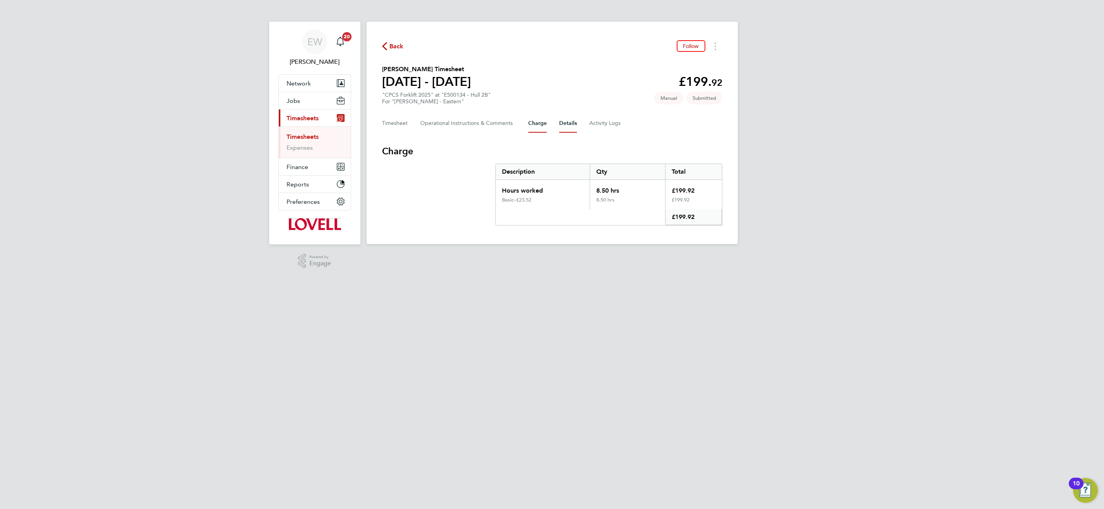
click at [565, 122] on button "Details" at bounding box center [568, 123] width 18 height 19
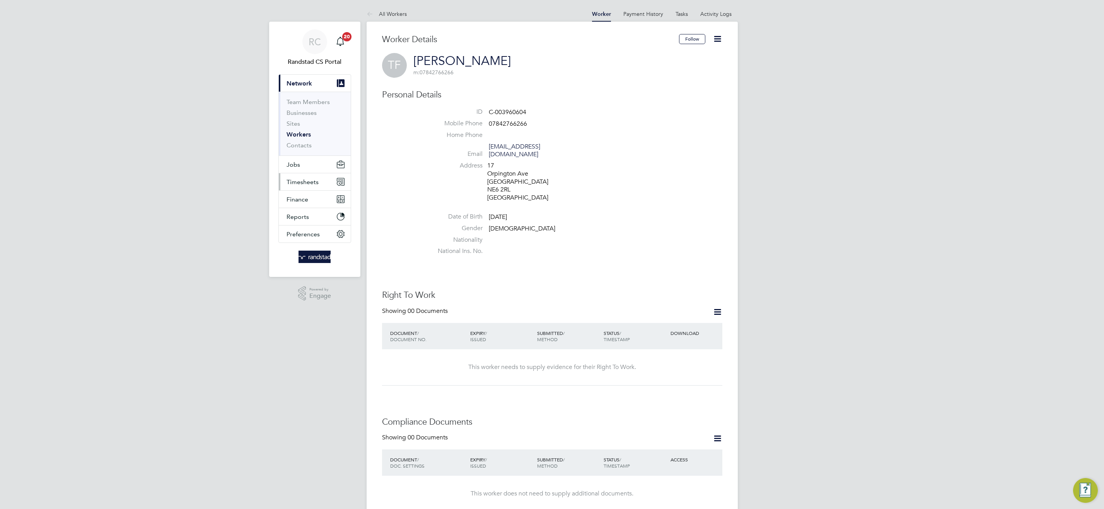
click at [303, 182] on span "Timesheets" at bounding box center [303, 181] width 32 height 7
click at [301, 136] on link "Timesheets" at bounding box center [303, 136] width 32 height 7
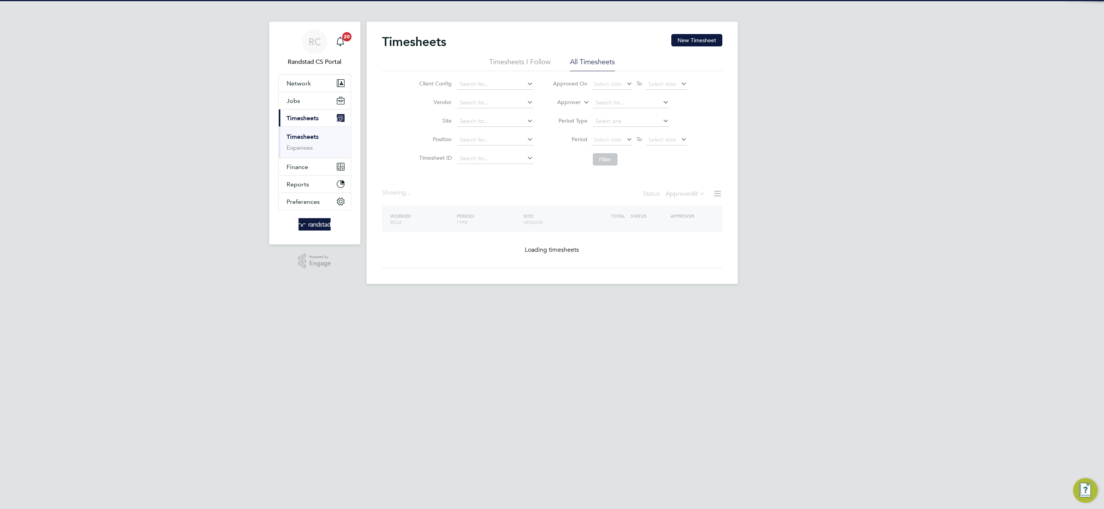
click at [582, 101] on icon at bounding box center [582, 100] width 0 height 7
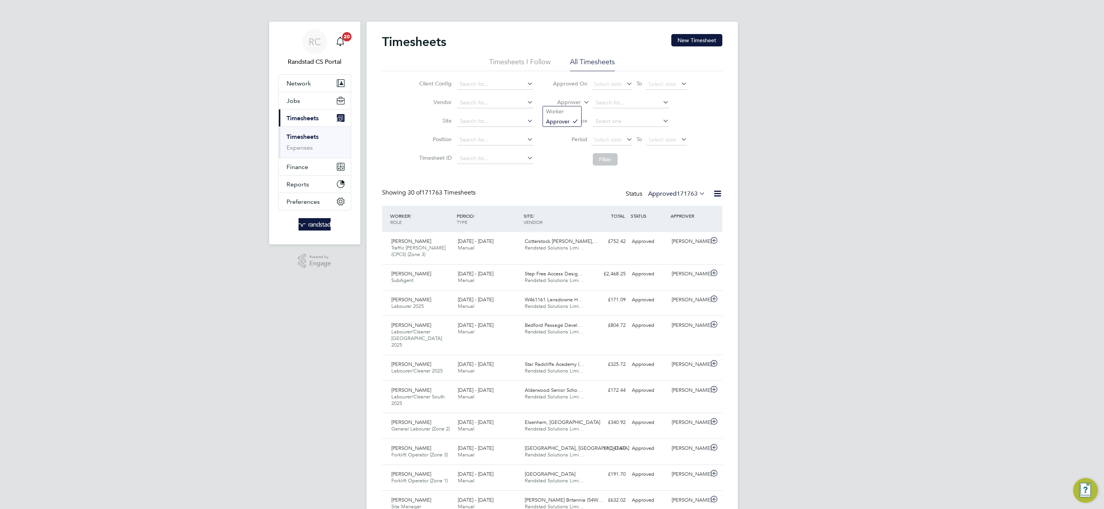
click at [449, 121] on label "Site" at bounding box center [434, 120] width 35 height 7
click at [466, 119] on input at bounding box center [495, 121] width 76 height 11
click at [506, 129] on li "Cable Wharf Primary School (93CB14)" at bounding box center [507, 132] width 101 height 10
type input "Cable Wharf Primary School (93CB14)"
click at [605, 159] on button "Filter" at bounding box center [605, 159] width 25 height 12
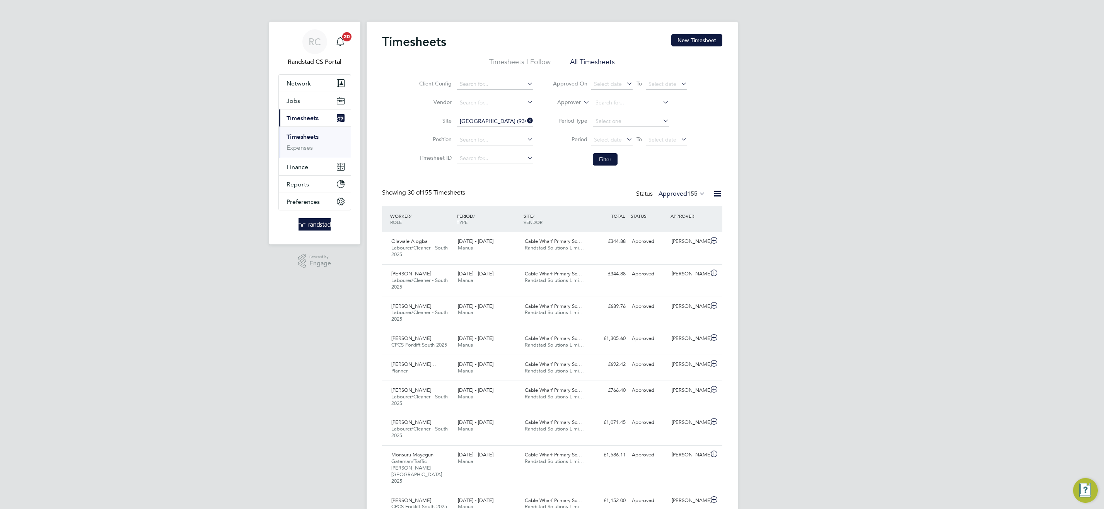
click at [698, 191] on icon at bounding box center [698, 193] width 0 height 11
click at [668, 209] on li "All" at bounding box center [677, 207] width 36 height 11
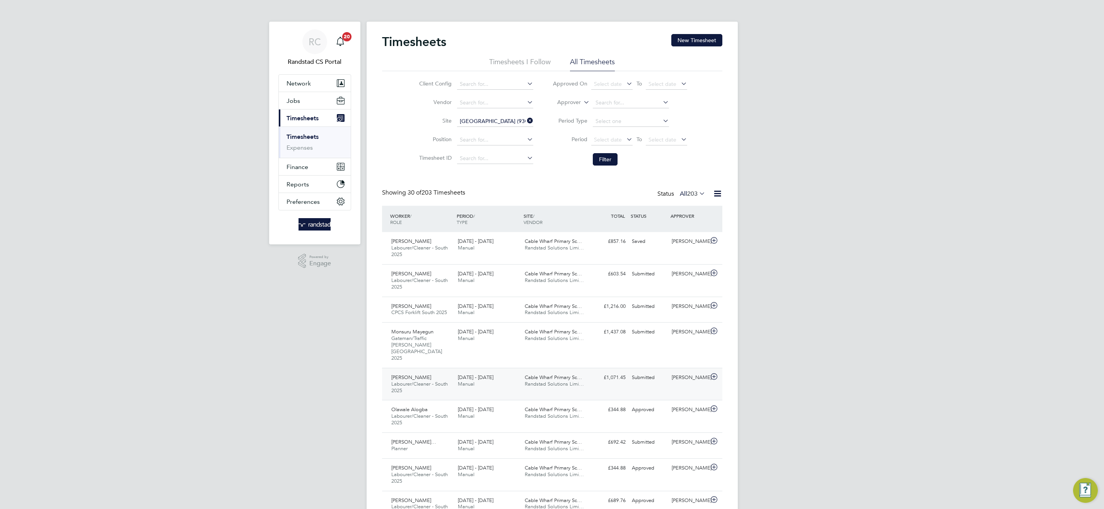
click at [534, 381] on span "Randstad Solutions Limi…" at bounding box center [554, 384] width 59 height 7
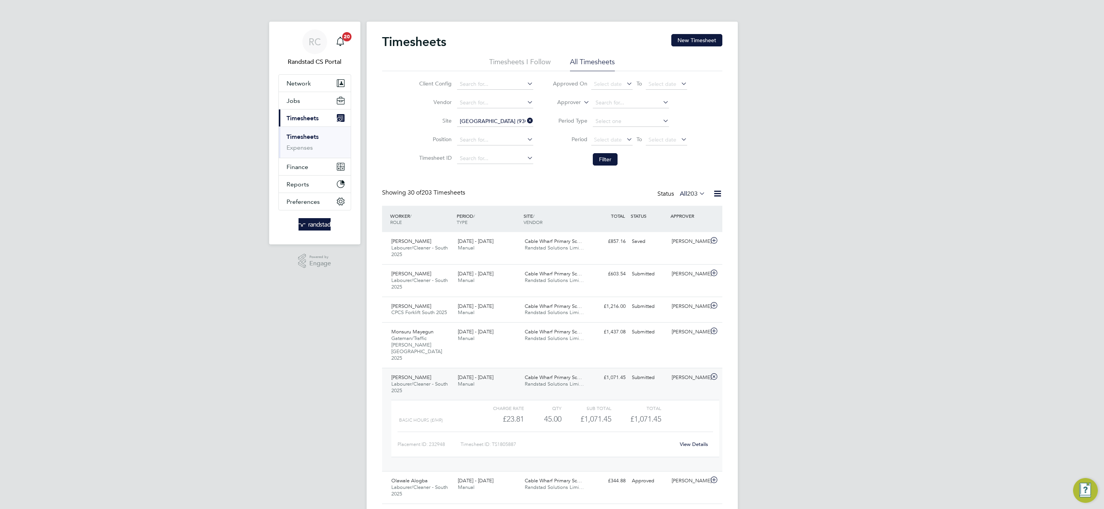
click at [699, 441] on link "View Details" at bounding box center [694, 444] width 28 height 7
click at [583, 280] on div "Cable Wharf Primary Sc… Randstad Solutions Limi…" at bounding box center [555, 277] width 67 height 19
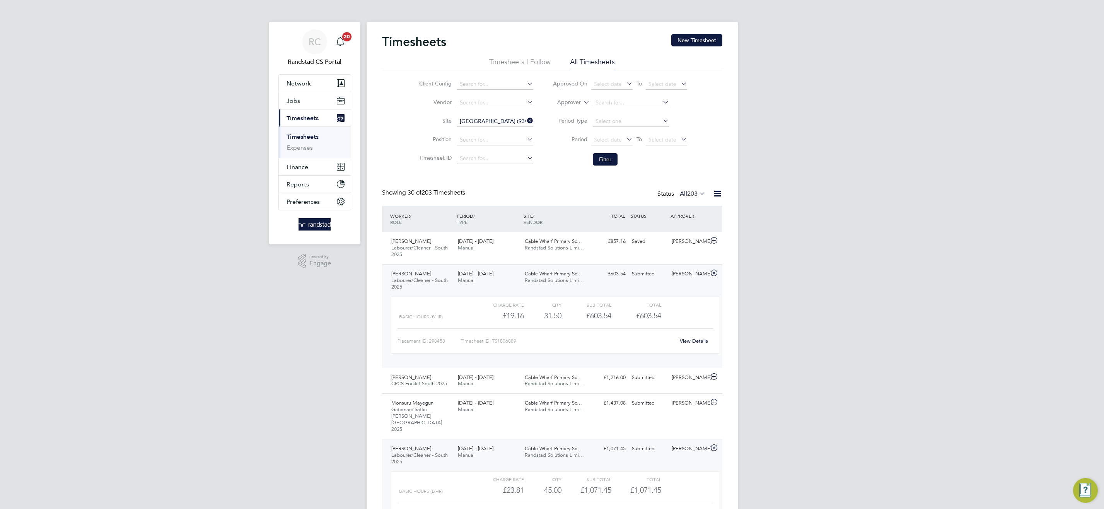
click at [698, 338] on link "View Details" at bounding box center [694, 341] width 28 height 7
click at [611, 272] on div "£603.54 Submitted" at bounding box center [609, 274] width 40 height 13
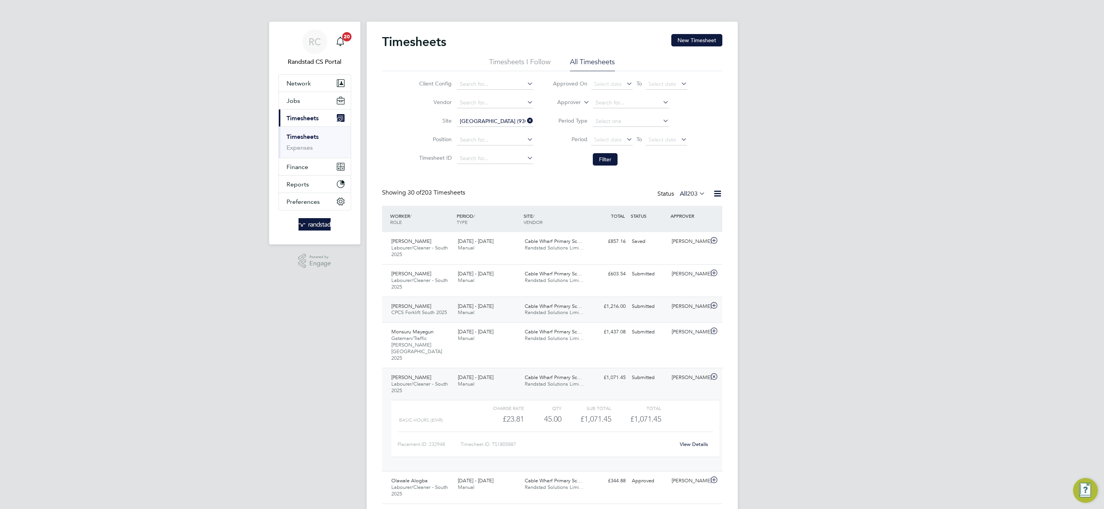
click at [607, 306] on div "£1,216.00 Submitted" at bounding box center [609, 306] width 40 height 13
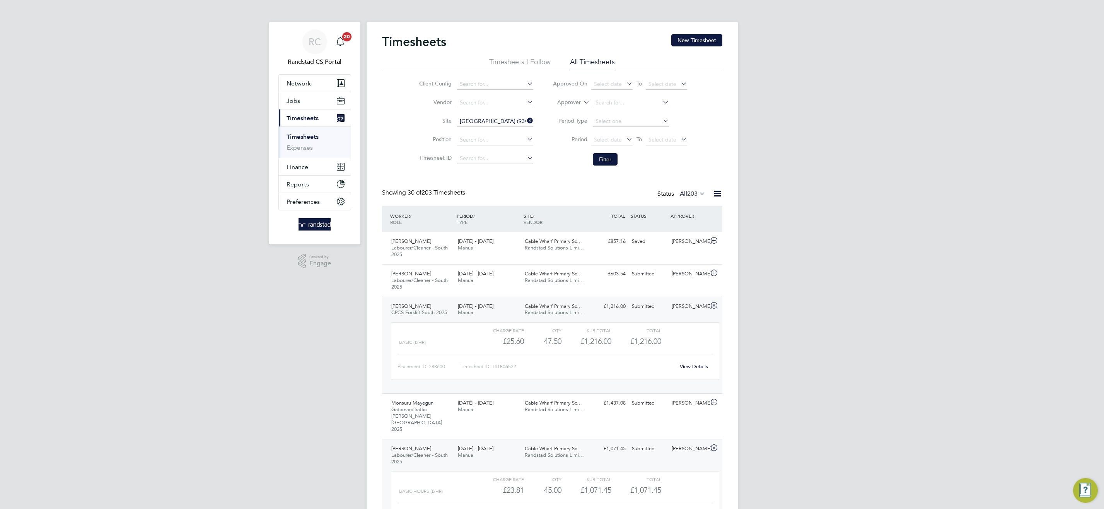
click at [696, 364] on link "View Details" at bounding box center [694, 366] width 28 height 7
click at [586, 313] on div "Cable Wharf Primary Sc… Randstad Solutions Limi…" at bounding box center [555, 309] width 67 height 19
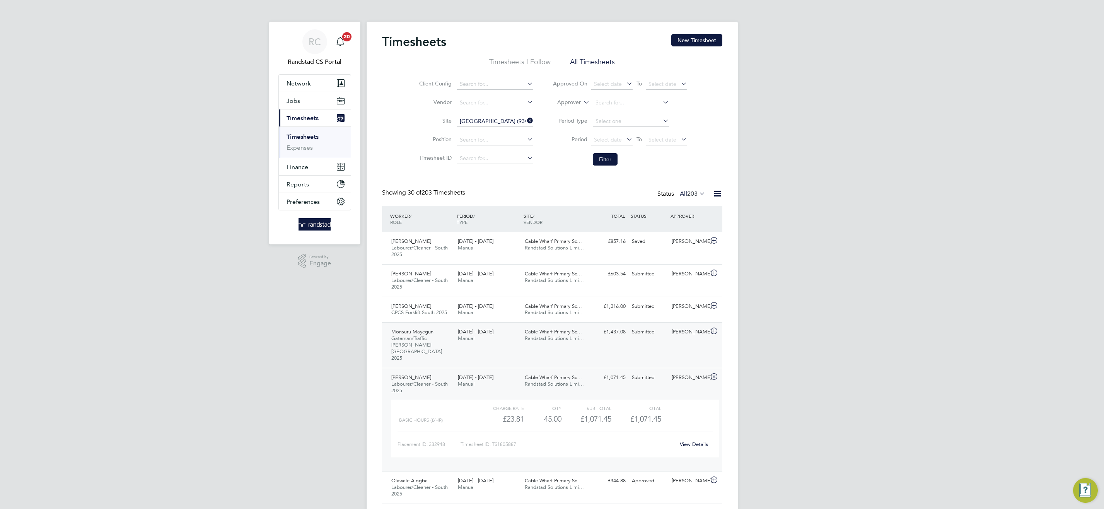
click at [597, 334] on div "£1,437.08 Submitted" at bounding box center [609, 332] width 40 height 13
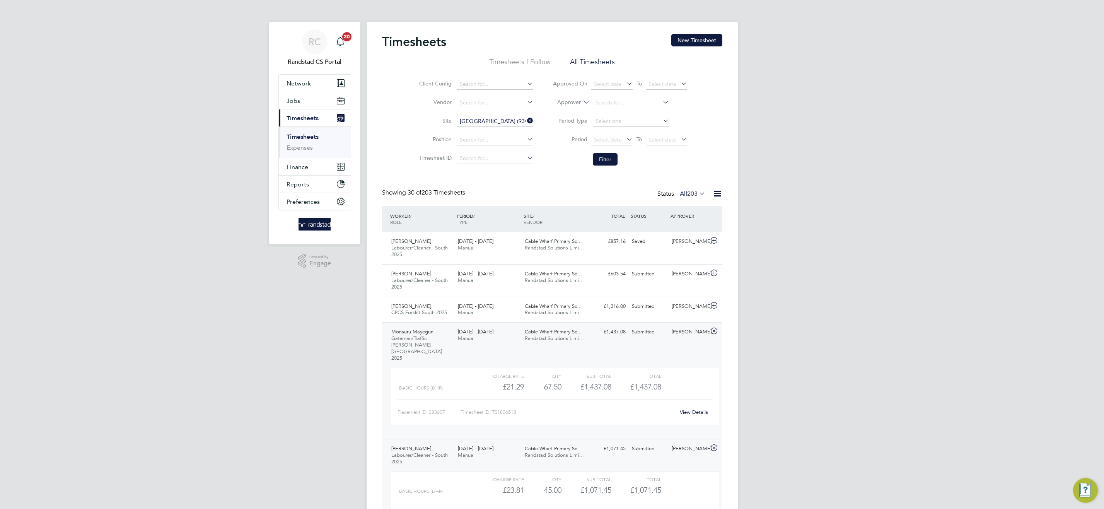
click at [700, 409] on link "View Details" at bounding box center [694, 412] width 28 height 7
click at [553, 334] on span "Cable Wharf Primary Sc…" at bounding box center [553, 331] width 57 height 7
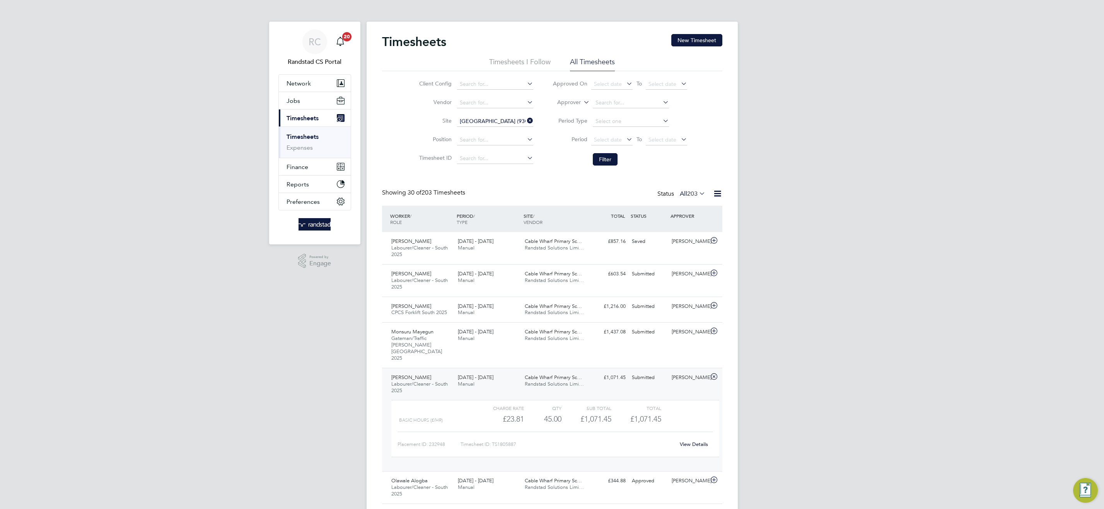
click at [698, 441] on link "View Details" at bounding box center [694, 444] width 28 height 7
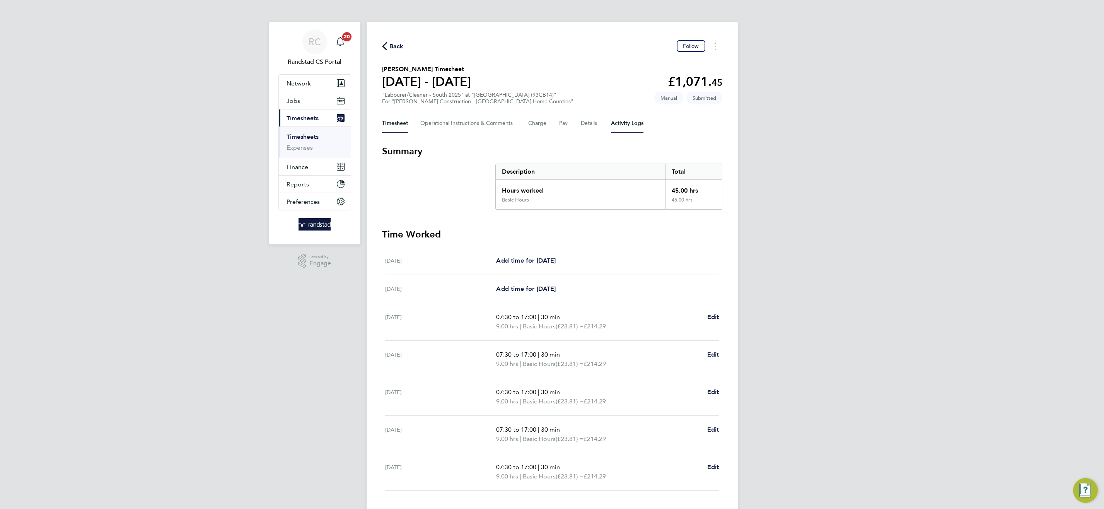
click at [625, 127] on Logs-tab "Activity Logs" at bounding box center [627, 123] width 32 height 19
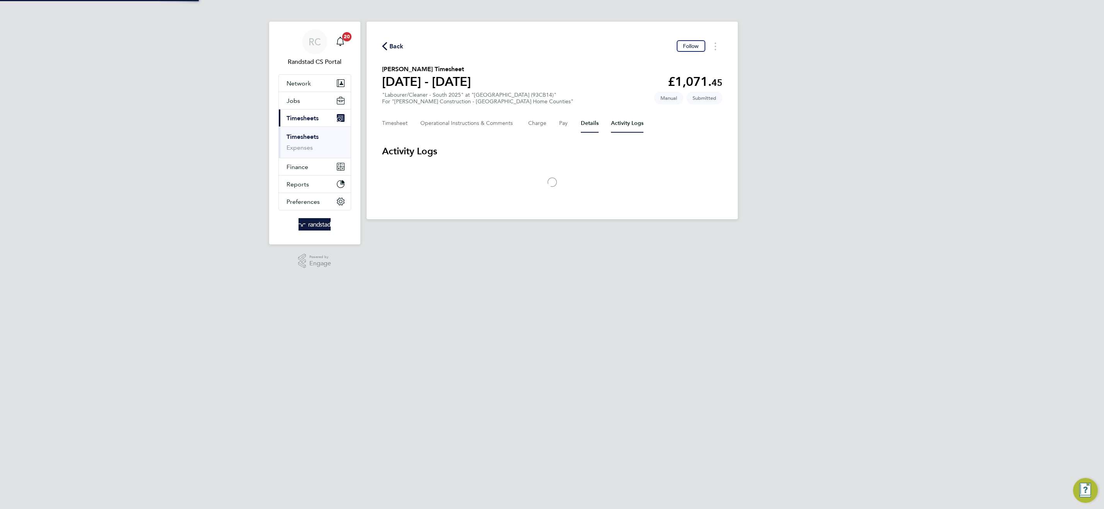
click at [588, 124] on button "Details" at bounding box center [590, 123] width 18 height 19
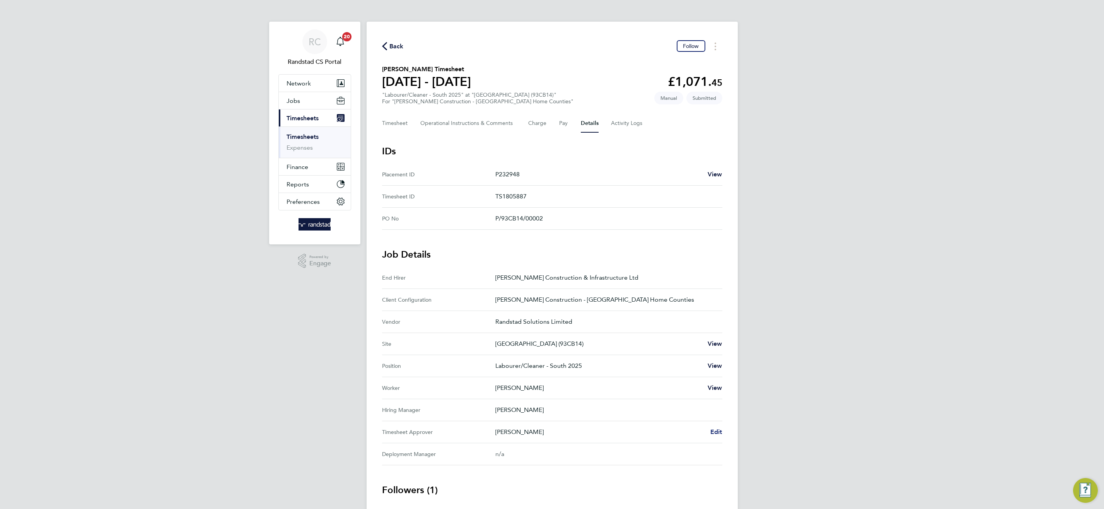
click at [720, 434] on span "Edit" at bounding box center [717, 431] width 12 height 7
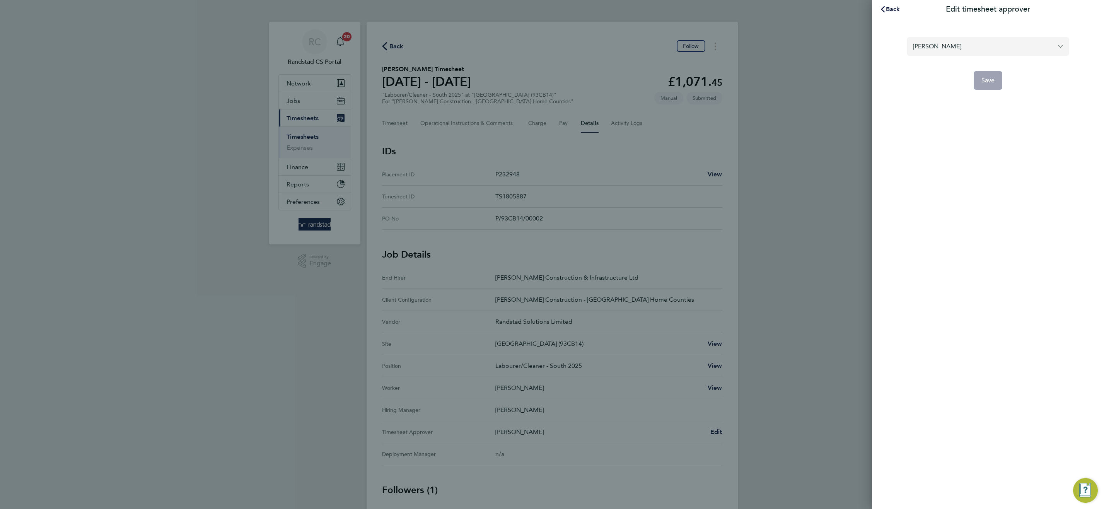
click at [953, 46] on input "[PERSON_NAME]" at bounding box center [988, 46] width 162 height 18
type input "j"
click at [956, 70] on li "[PERSON_NAME]" at bounding box center [988, 65] width 162 height 19
type input "[PERSON_NAME]"
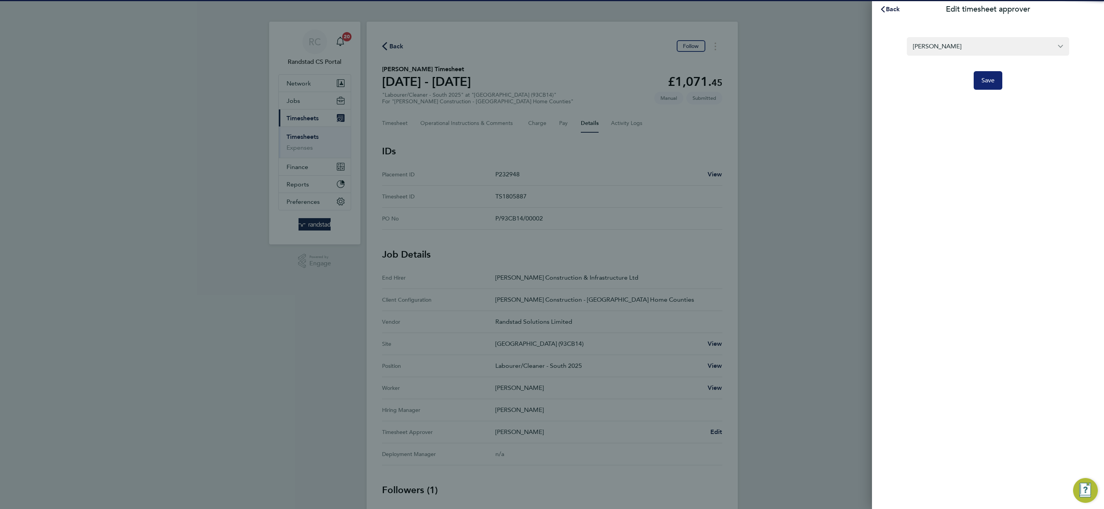
click at [994, 80] on span "Save" at bounding box center [989, 81] width 14 height 8
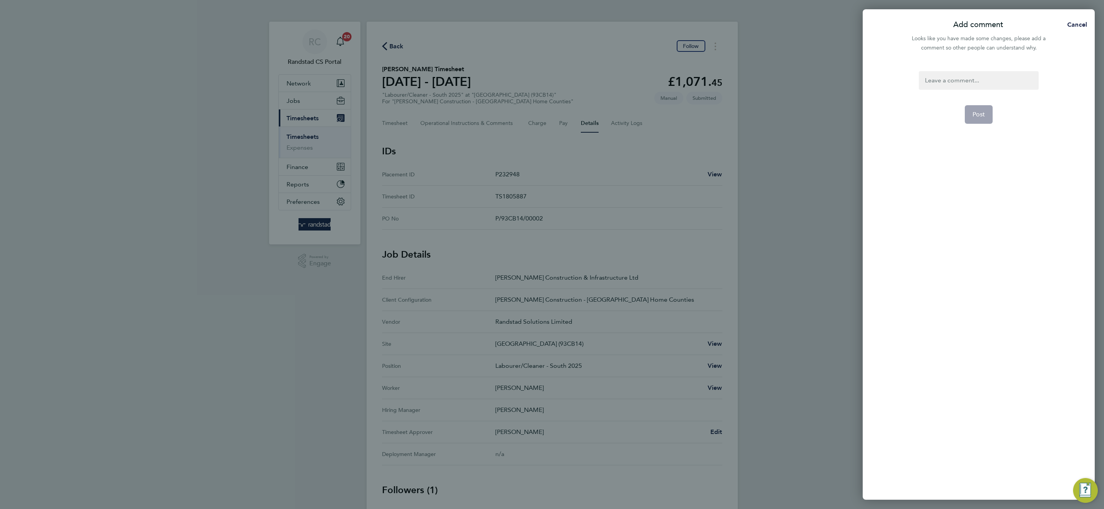
click at [970, 82] on div at bounding box center [979, 80] width 120 height 19
click at [944, 86] on div at bounding box center [979, 80] width 120 height 19
drag, startPoint x: 1024, startPoint y: 81, endPoint x: 874, endPoint y: 85, distance: 150.9
click at [874, 85] on div "Updated timesheet approver Post" at bounding box center [979, 281] width 232 height 438
copy div "Updated timesheet approver"
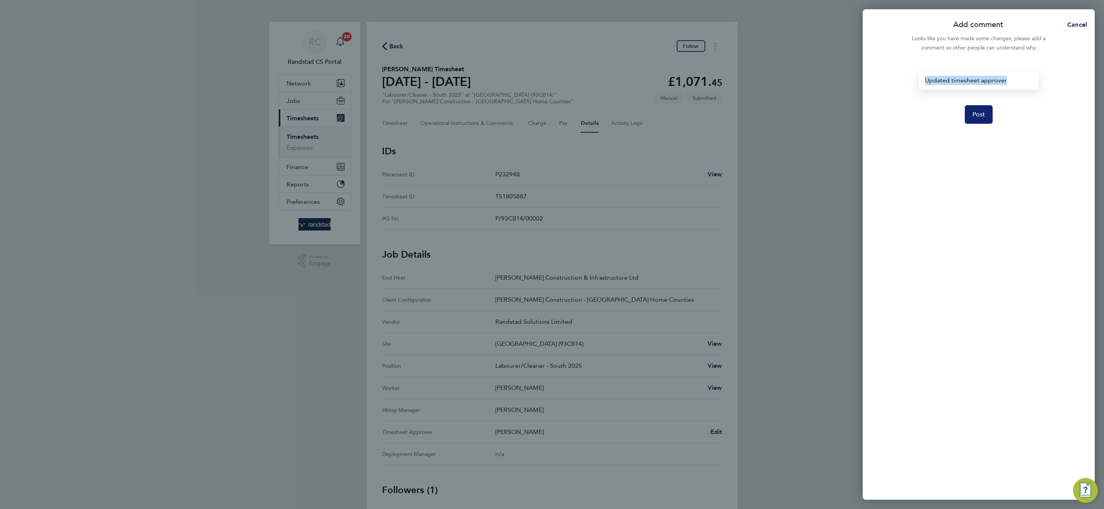
click at [986, 114] on button "Post" at bounding box center [979, 114] width 28 height 19
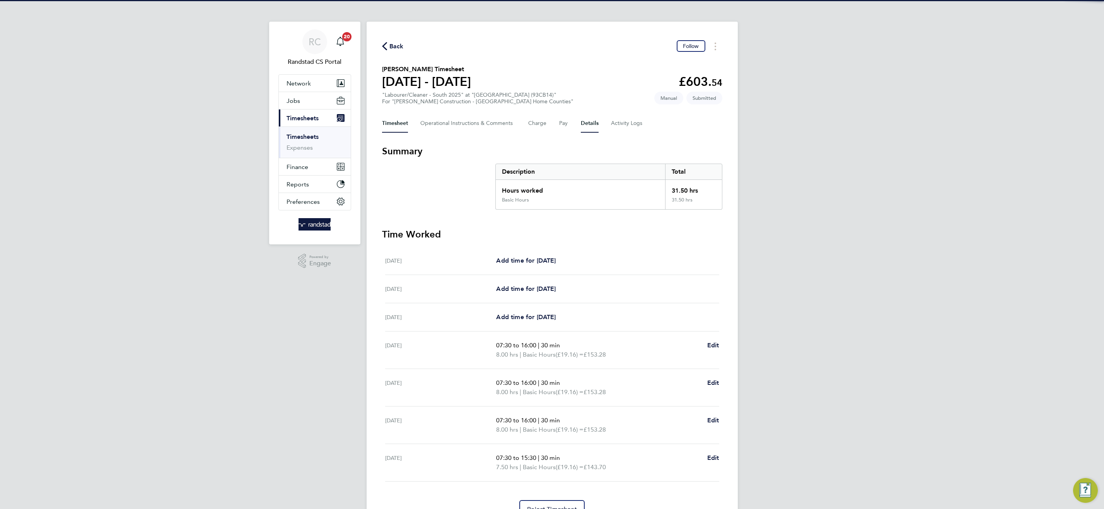
click at [587, 120] on button "Details" at bounding box center [590, 123] width 18 height 19
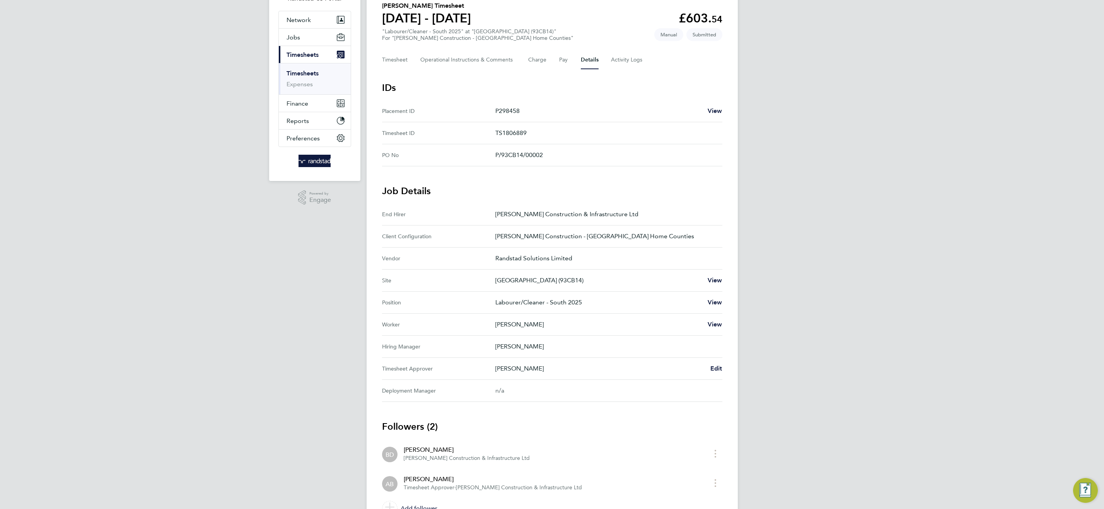
scroll to position [105, 0]
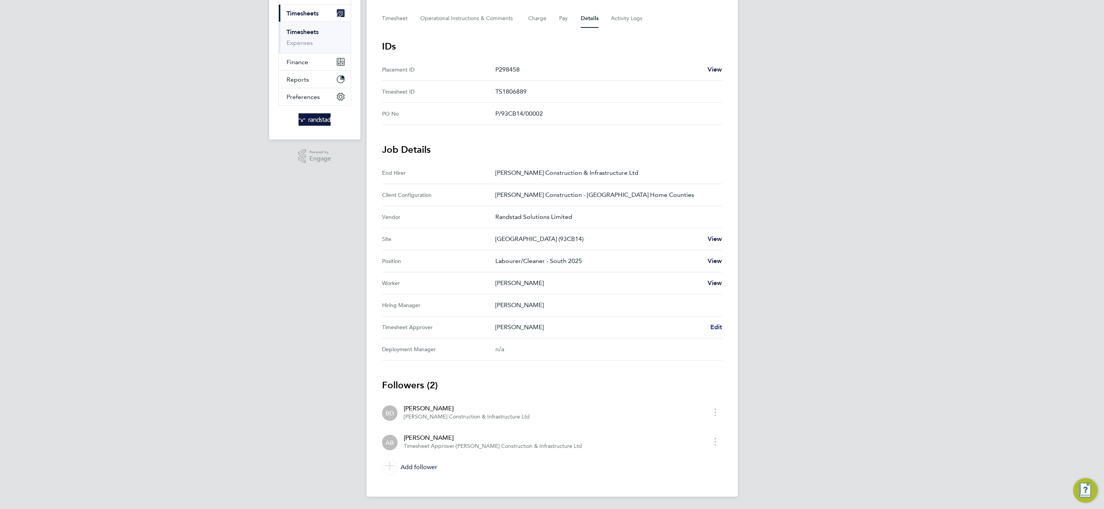
click at [714, 323] on span "Edit" at bounding box center [717, 326] width 12 height 7
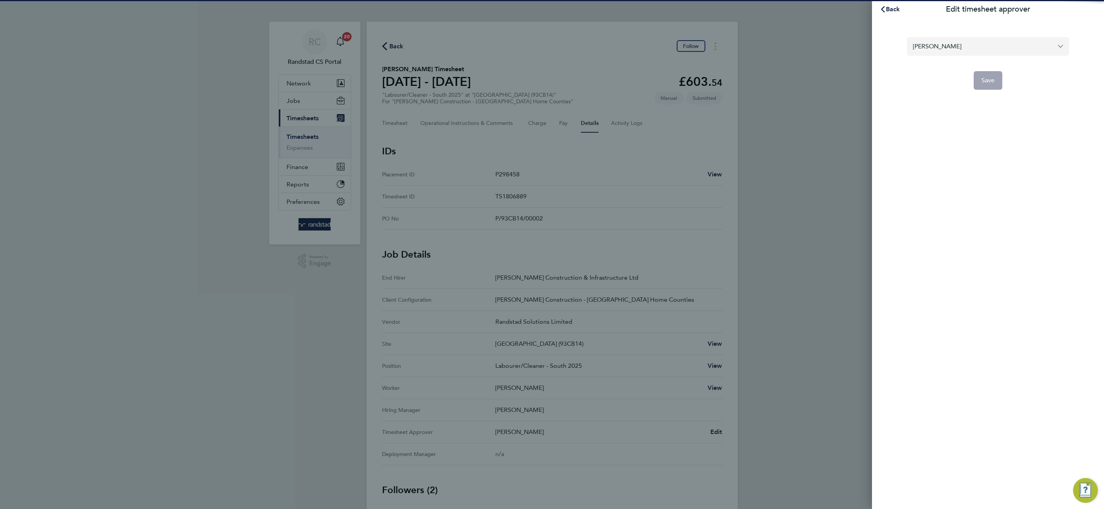
click at [932, 43] on input "[PERSON_NAME]" at bounding box center [988, 46] width 162 height 18
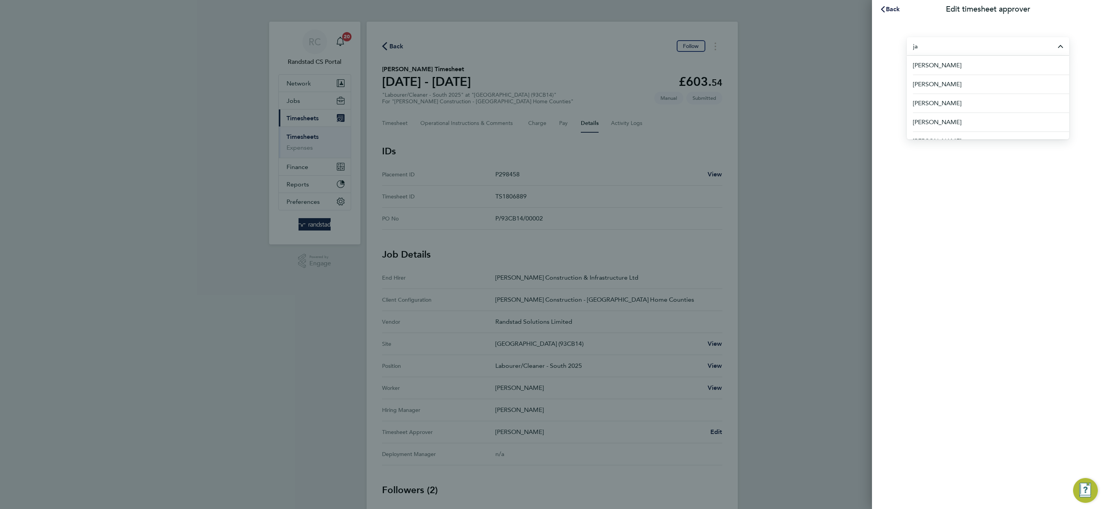
type input "j"
click at [939, 67] on span "[PERSON_NAME]" at bounding box center [938, 65] width 50 height 9
type input "[PERSON_NAME]"
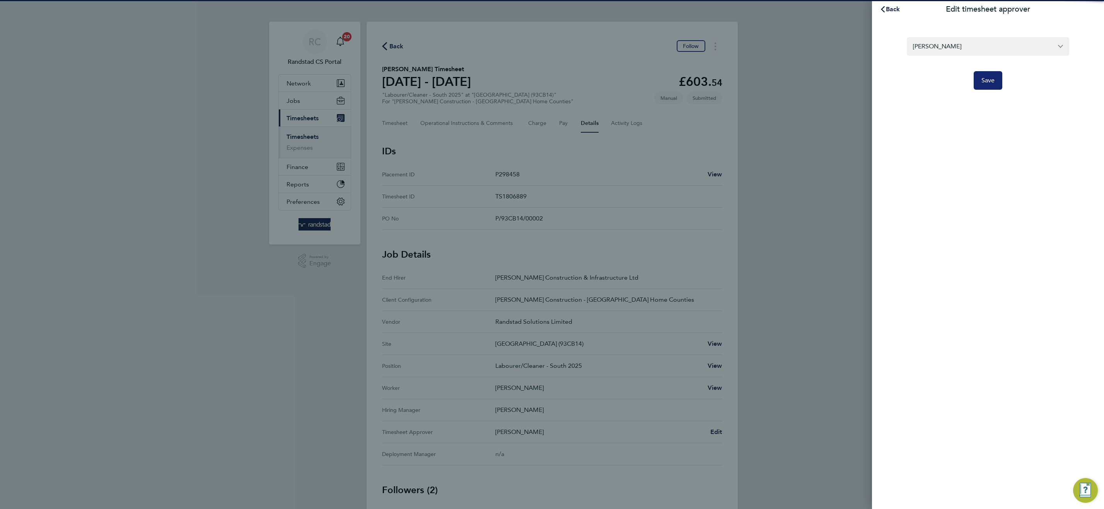
click at [991, 80] on span "Save" at bounding box center [989, 81] width 14 height 8
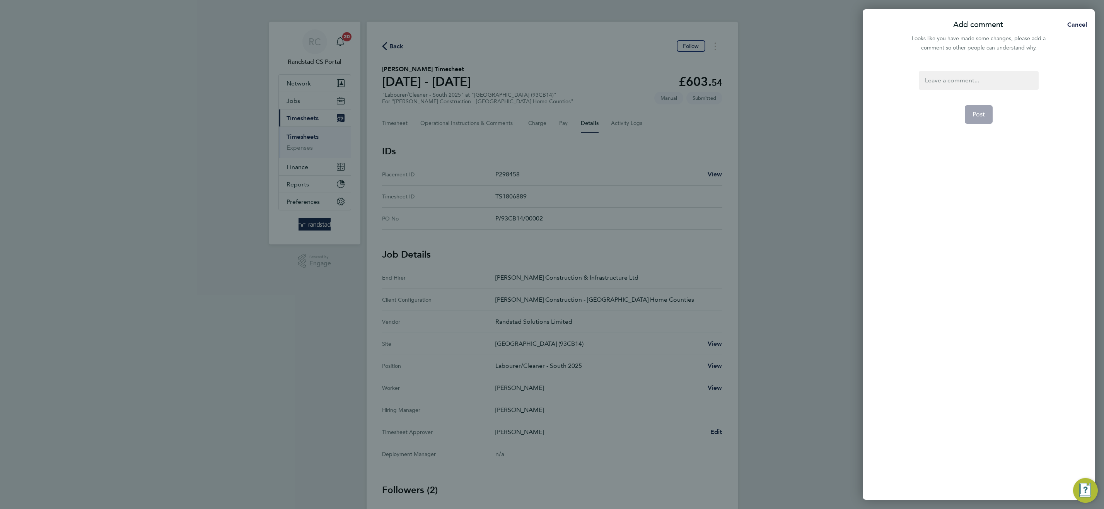
click at [980, 77] on div at bounding box center [979, 80] width 120 height 19
paste div
click at [986, 115] on button "Post" at bounding box center [979, 114] width 28 height 19
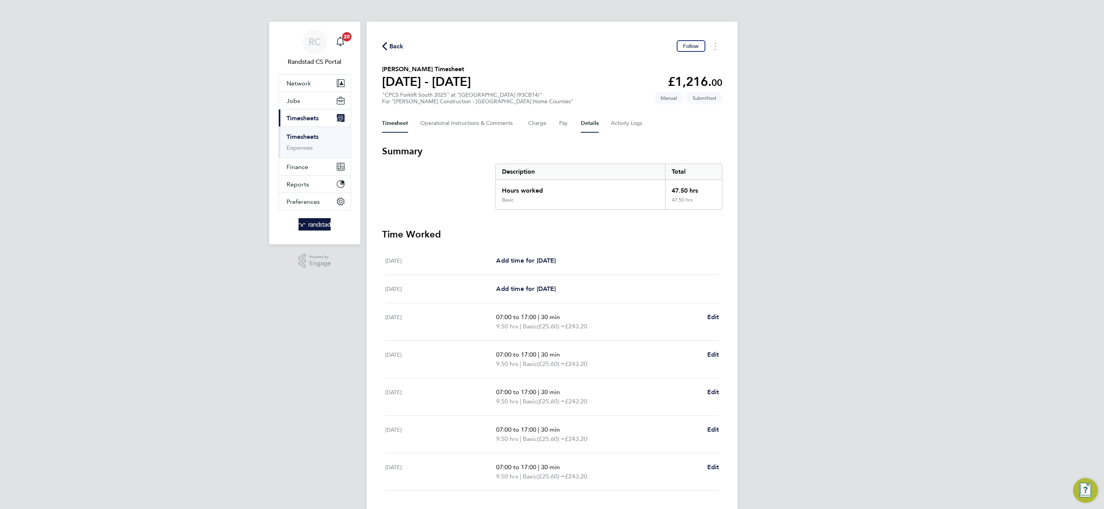
click at [584, 120] on button "Details" at bounding box center [590, 123] width 18 height 19
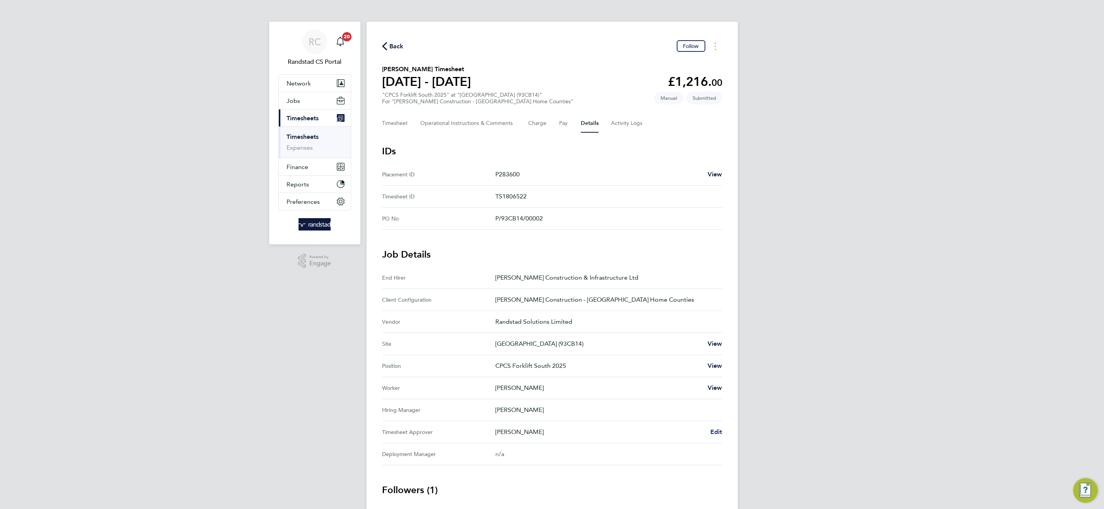
click at [714, 431] on span "Edit" at bounding box center [717, 431] width 12 height 7
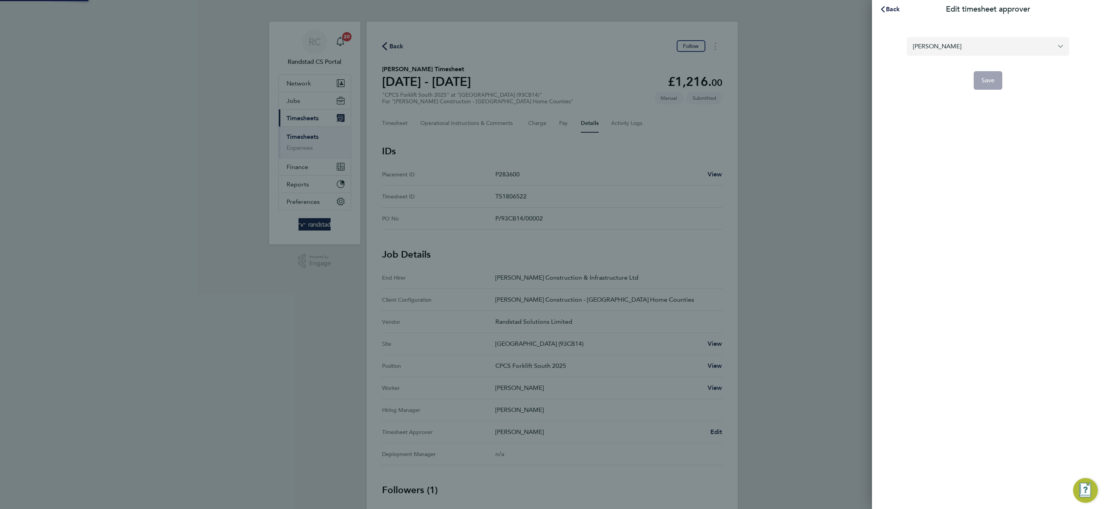
click at [939, 51] on input "Adrian Broadway" at bounding box center [988, 46] width 162 height 18
click at [951, 68] on span "James Porpora" at bounding box center [938, 65] width 50 height 9
type input "James Porpora"
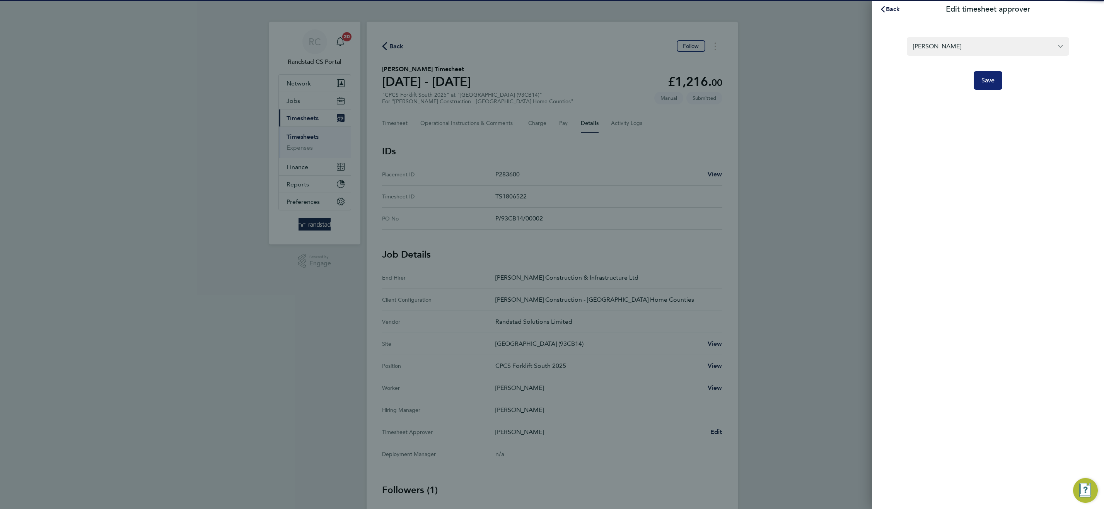
click at [991, 80] on span "Save" at bounding box center [989, 81] width 14 height 8
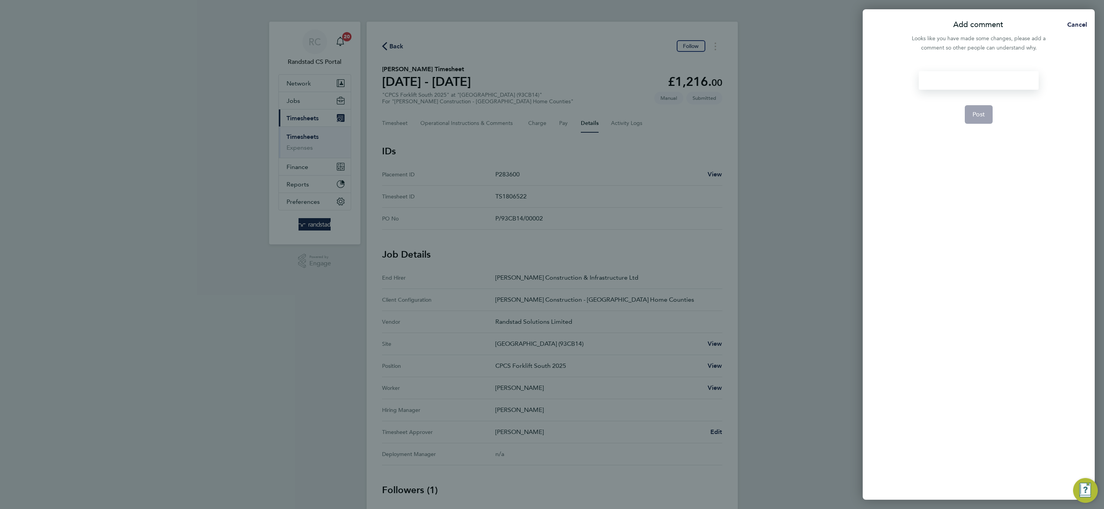
click at [982, 79] on div at bounding box center [979, 80] width 120 height 19
paste div
click at [981, 119] on button "Post" at bounding box center [979, 114] width 28 height 19
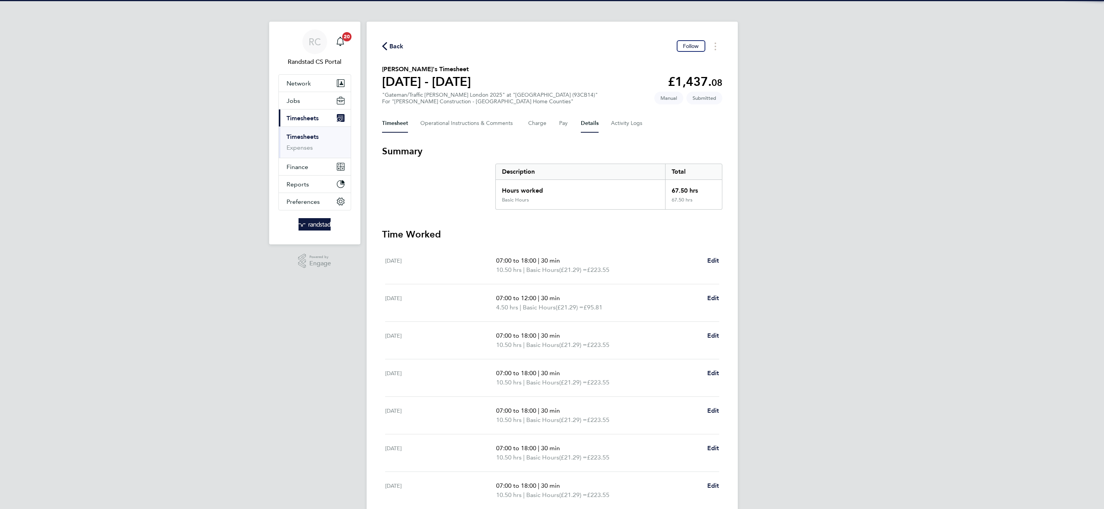
click at [592, 125] on button "Details" at bounding box center [590, 123] width 18 height 19
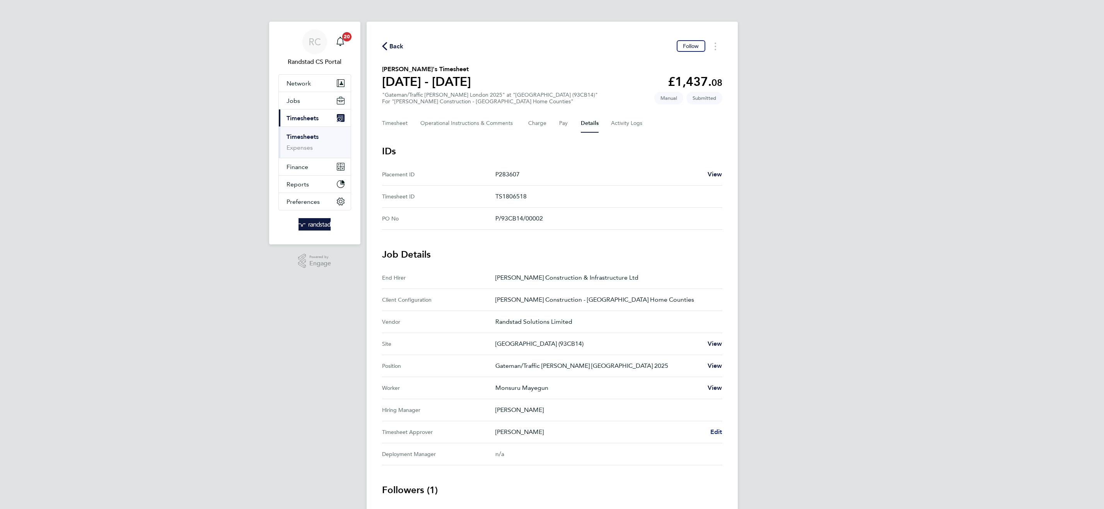
click at [716, 431] on span "Edit" at bounding box center [717, 431] width 12 height 7
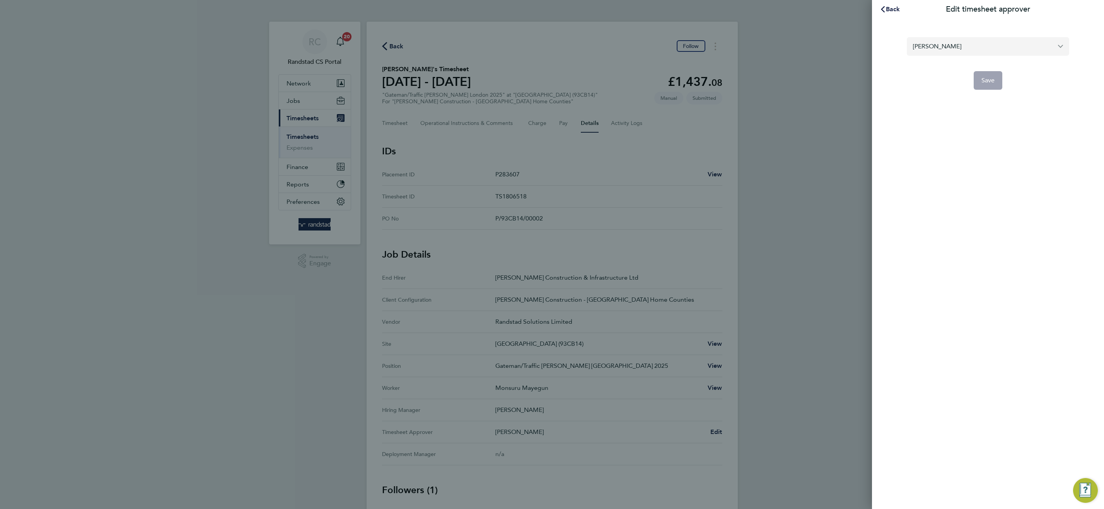
click at [945, 47] on input "[PERSON_NAME]" at bounding box center [988, 46] width 162 height 18
click at [937, 64] on span "[PERSON_NAME]" at bounding box center [938, 65] width 50 height 9
type input "[PERSON_NAME]"
click at [988, 80] on span "Save" at bounding box center [989, 81] width 14 height 8
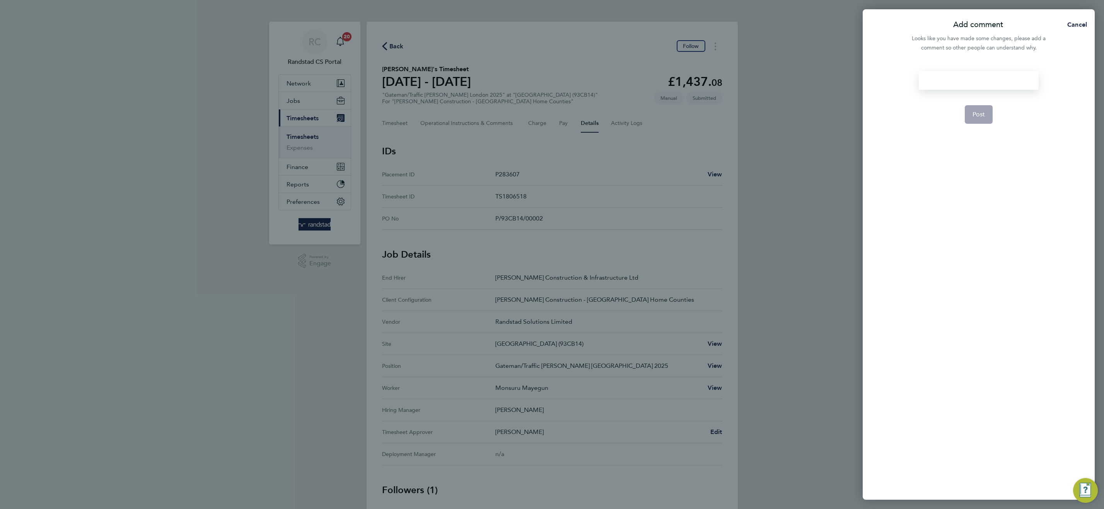
click at [986, 80] on div at bounding box center [979, 80] width 120 height 19
paste div
click at [980, 114] on span "Post" at bounding box center [979, 115] width 13 height 8
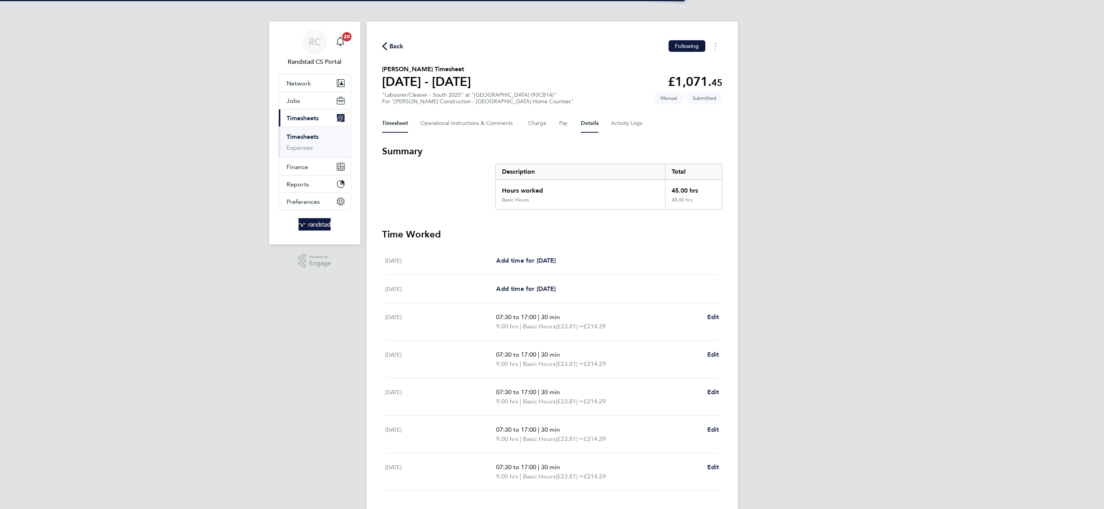
click at [581, 124] on button "Details" at bounding box center [590, 123] width 18 height 19
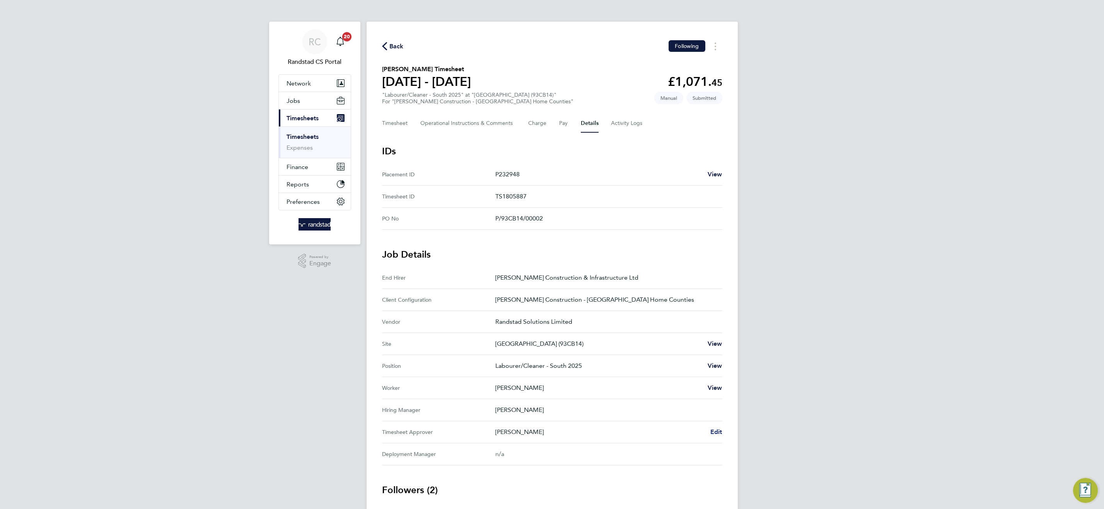
click at [716, 432] on span "Edit" at bounding box center [717, 431] width 12 height 7
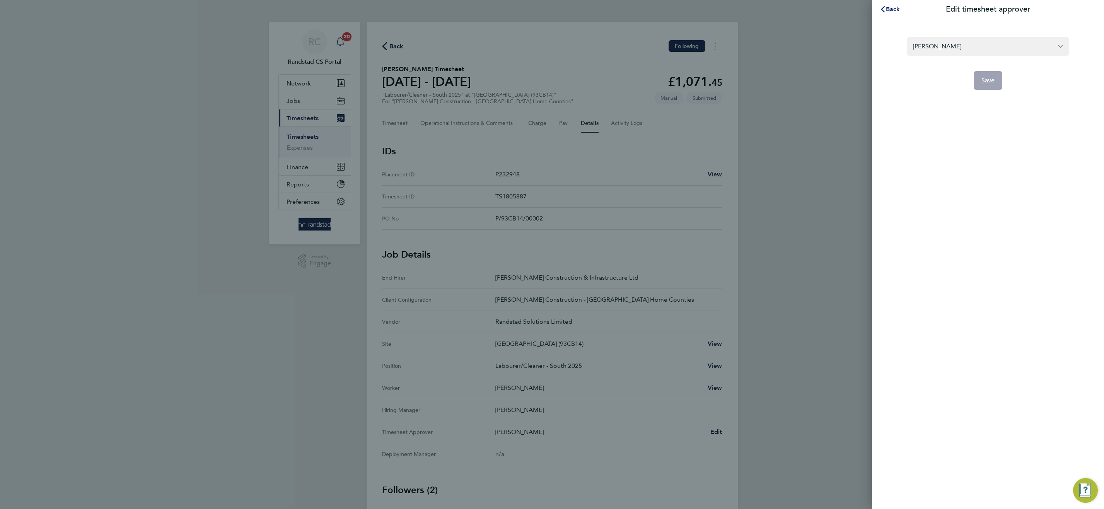
click at [888, 13] on button "Back" at bounding box center [890, 9] width 36 height 15
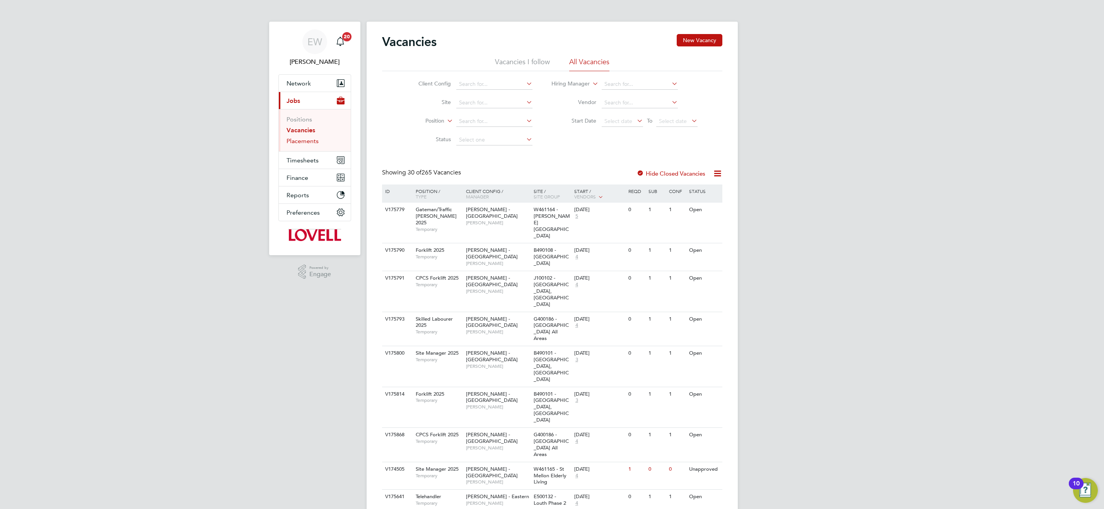
click at [306, 144] on link "Placements" at bounding box center [303, 140] width 32 height 7
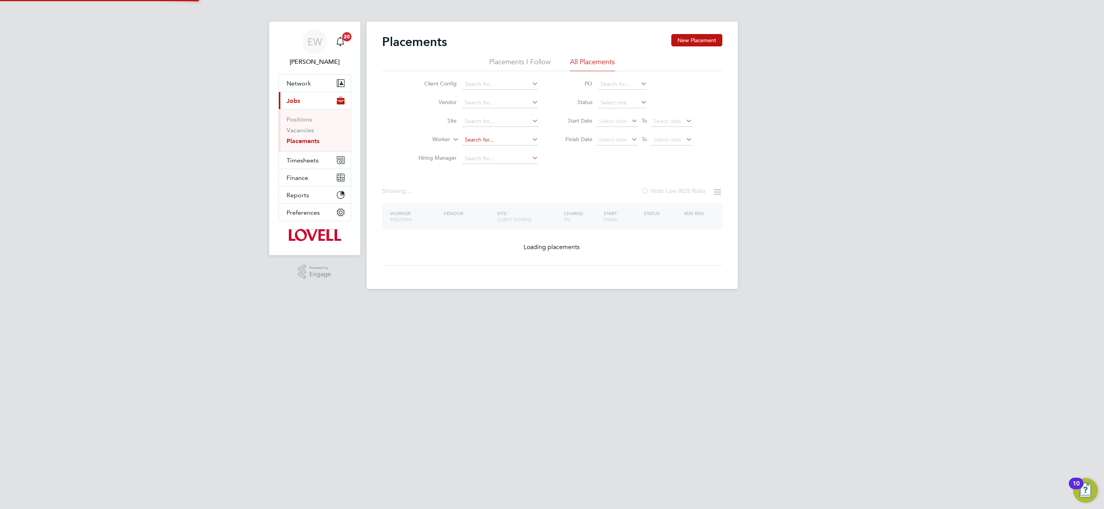
click at [484, 140] on input at bounding box center [500, 140] width 76 height 11
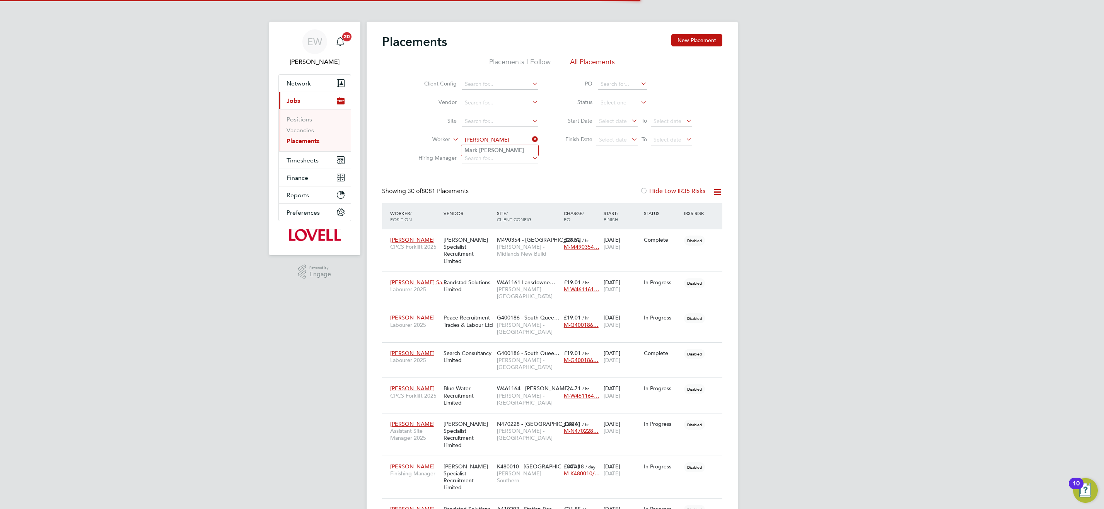
click at [511, 150] on li "[PERSON_NAME]" at bounding box center [500, 150] width 77 height 10
type input "[PERSON_NAME]"
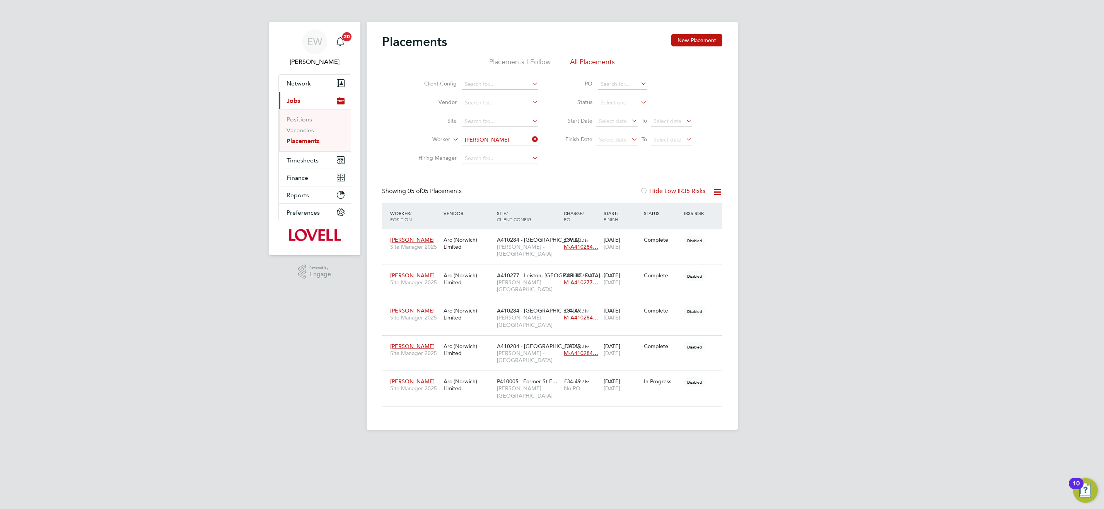
click at [510, 137] on input "[PERSON_NAME]" at bounding box center [500, 140] width 76 height 11
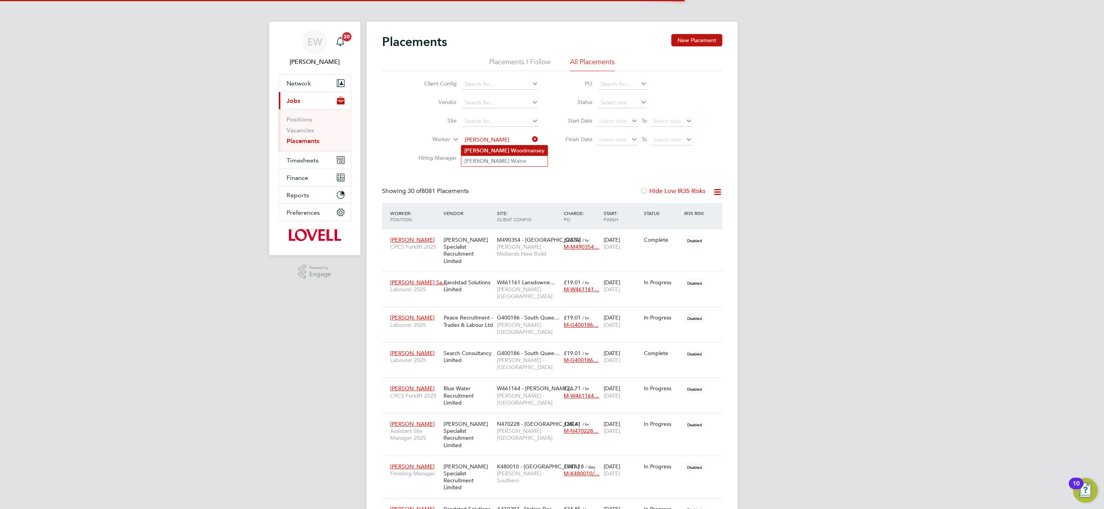
click at [513, 152] on li "[PERSON_NAME] W oodmansey" at bounding box center [505, 150] width 86 height 10
type input "[PERSON_NAME]"
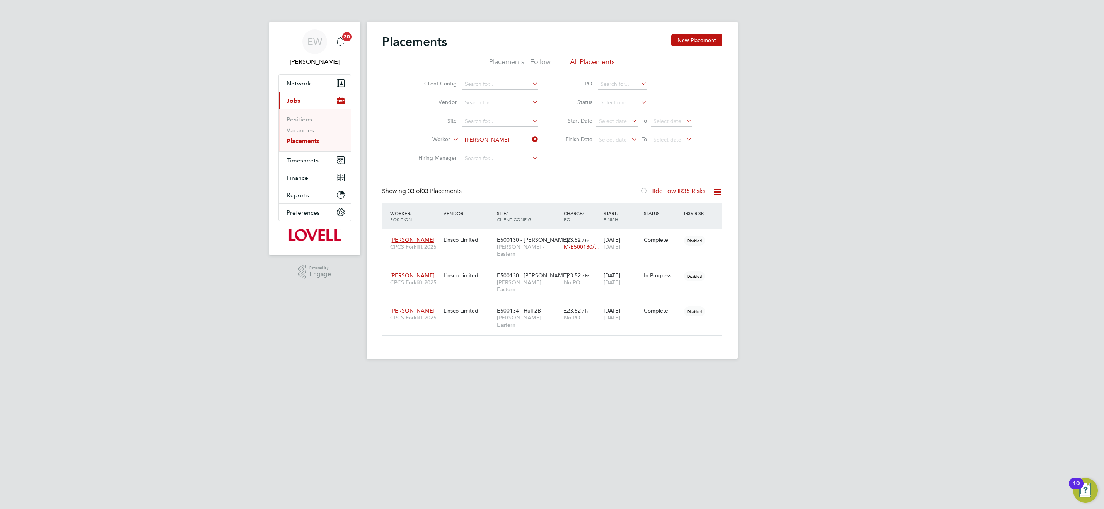
click at [513, 141] on input "[PERSON_NAME]" at bounding box center [500, 140] width 76 height 11
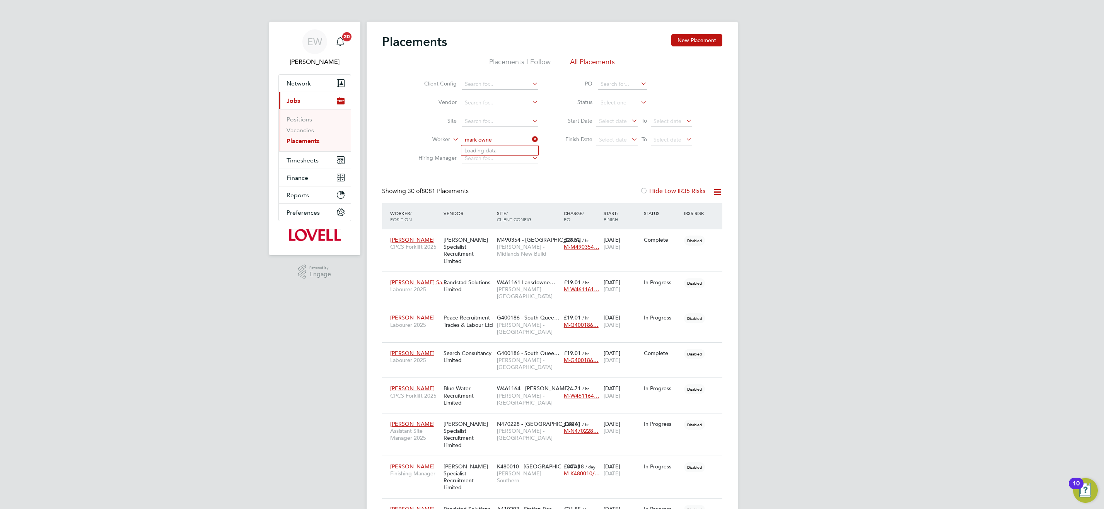
scroll to position [29, 67]
click at [520, 149] on li "Mark Ow en" at bounding box center [500, 150] width 77 height 10
type input "Mark Owen"
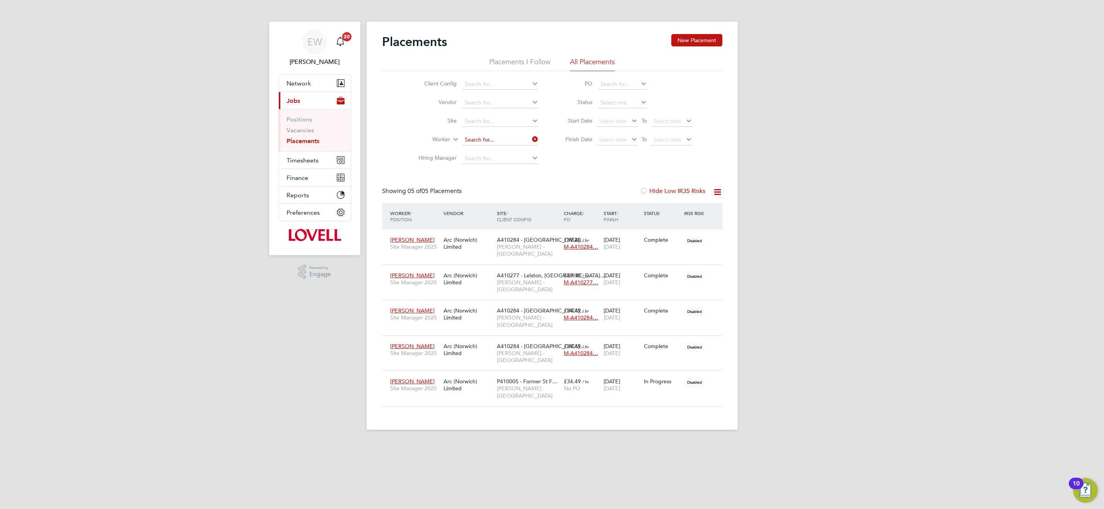
click at [504, 137] on input at bounding box center [500, 140] width 76 height 11
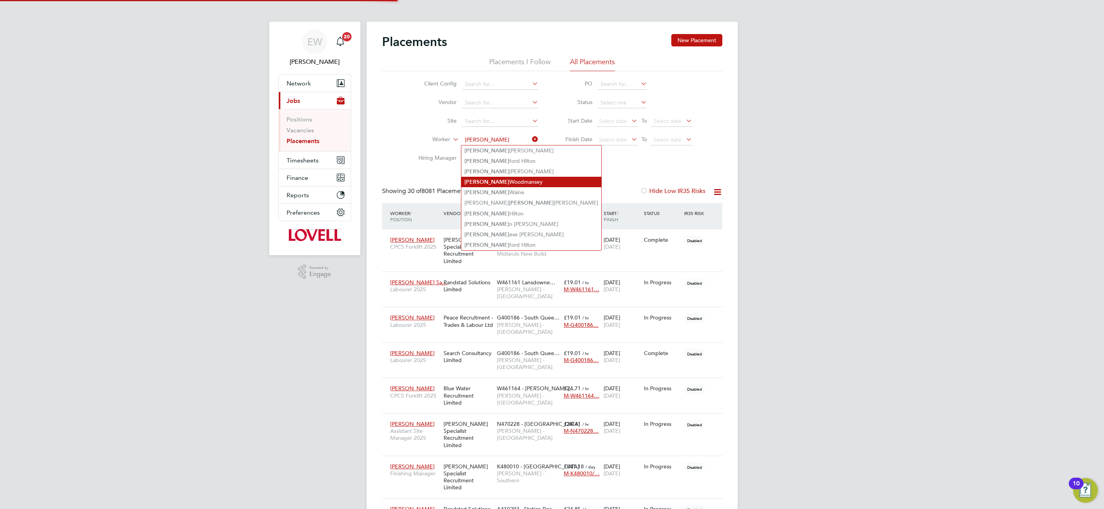
type input "glen wood"
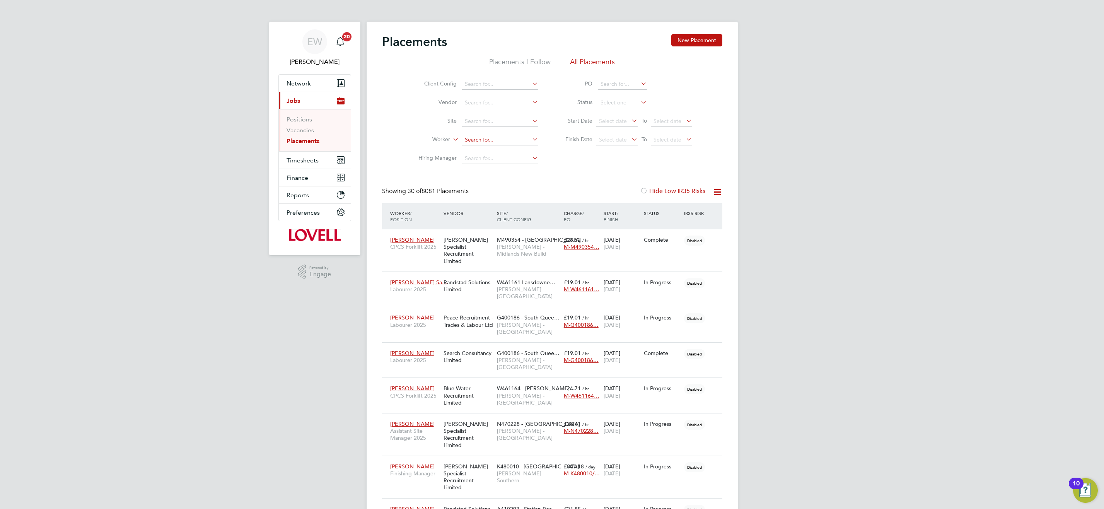
click at [511, 144] on input at bounding box center [500, 140] width 76 height 11
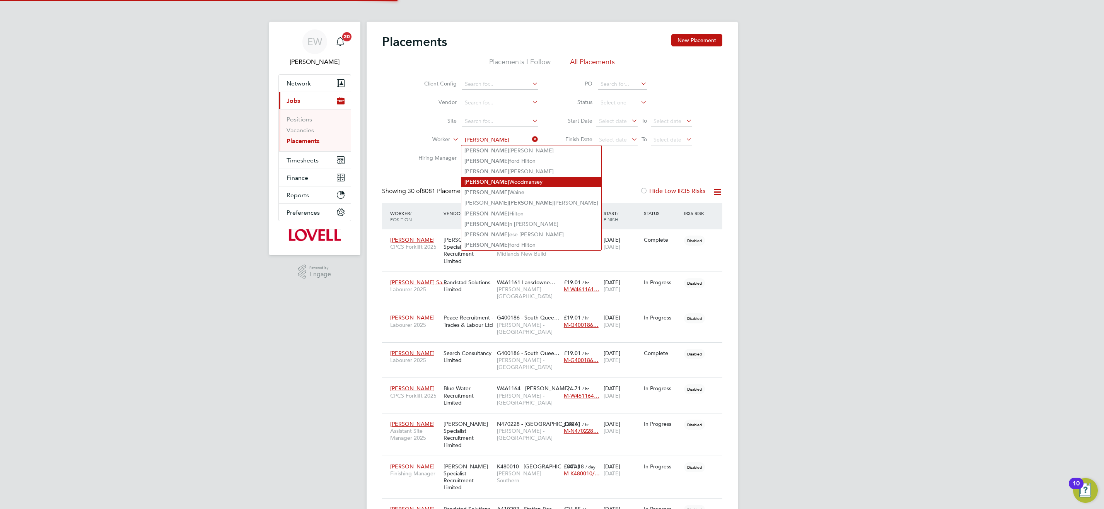
type input "glen wood"
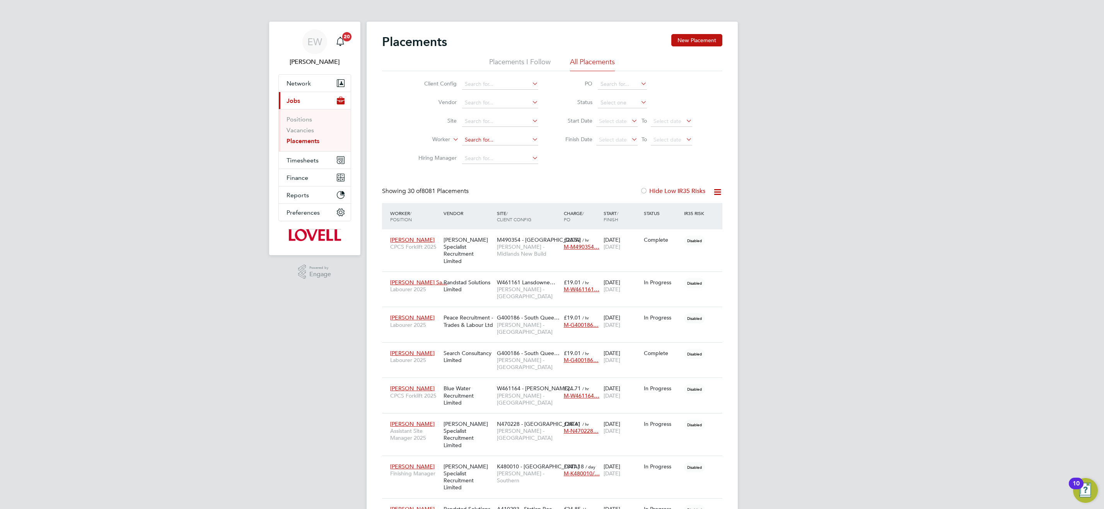
click at [516, 138] on input at bounding box center [500, 140] width 76 height 11
click at [495, 149] on li "Glen Wood mansey" at bounding box center [505, 150] width 87 height 10
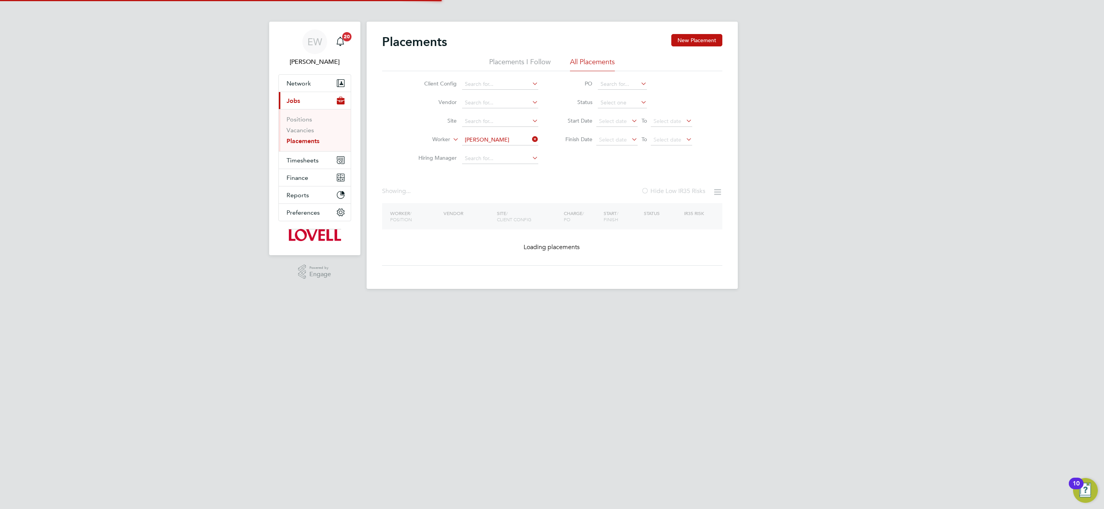
type input "Glen Woodmansey"
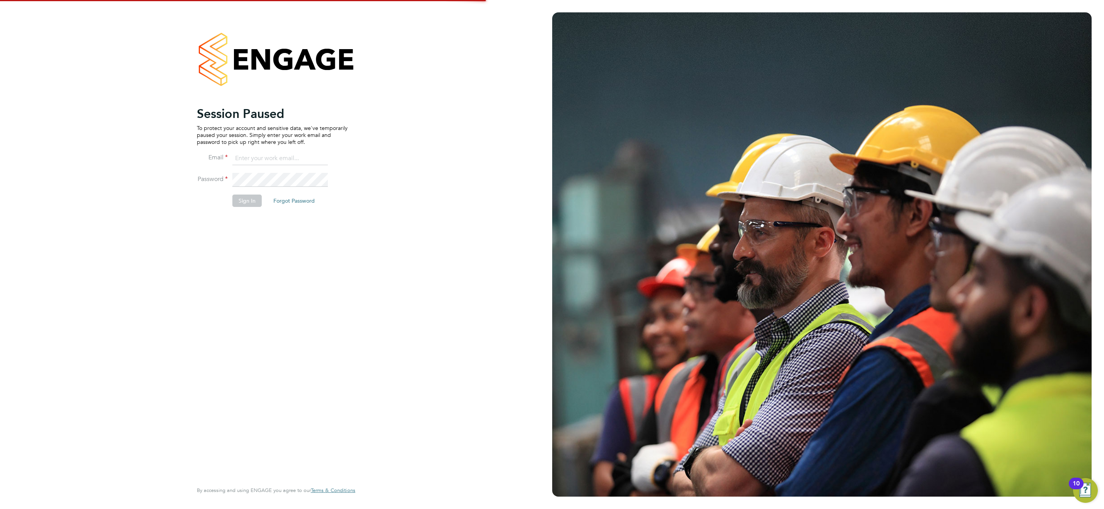
type input "labourdeskmslv@randstadcpe.com"
click at [250, 201] on button "Sign In" at bounding box center [247, 201] width 29 height 12
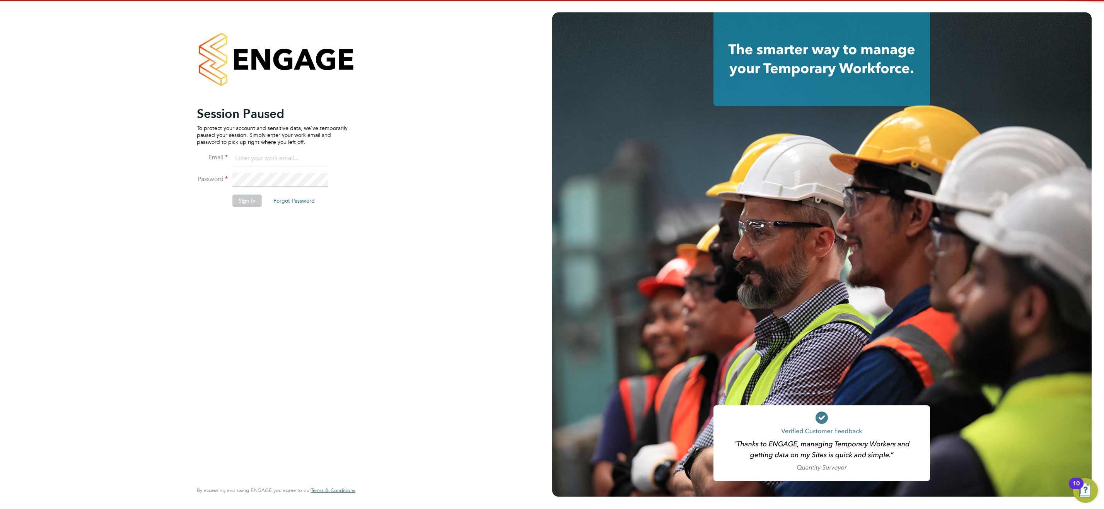
type input "[EMAIL_ADDRESS][DOMAIN_NAME]"
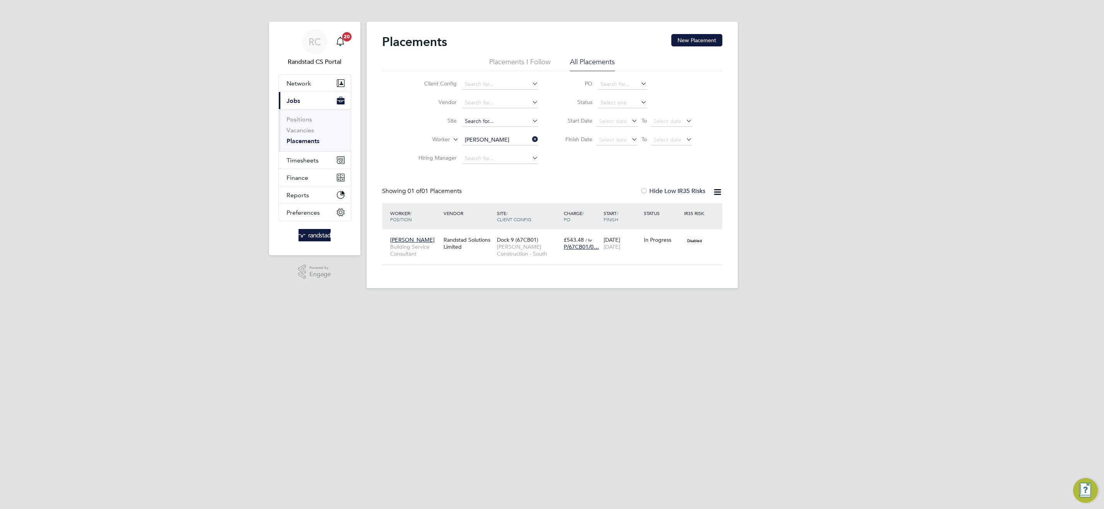
scroll to position [7, 36]
click at [479, 120] on input at bounding box center [500, 121] width 76 height 11
click at [689, 162] on div "Client Config Vendor Site Worker [PERSON_NAME] Manager PO Status Start Date Sel…" at bounding box center [552, 119] width 340 height 97
